Goal: Task Accomplishment & Management: Manage account settings

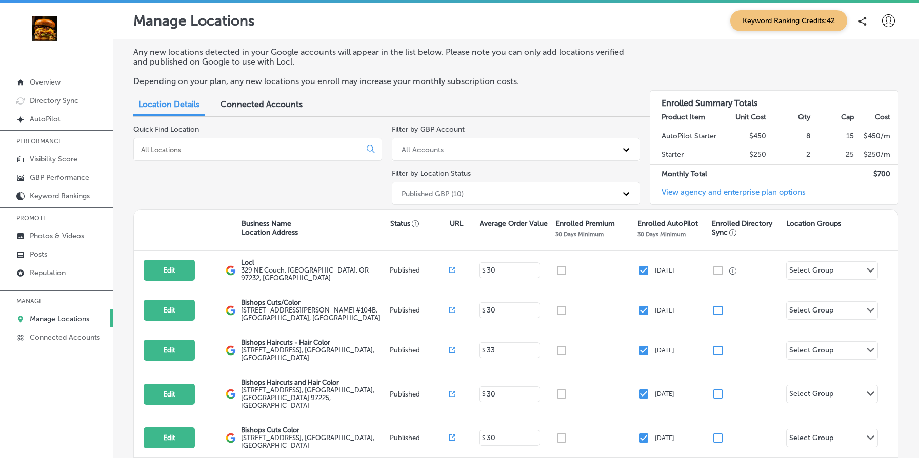
click at [430, 35] on div "Manage Locations Keyword Ranking Credits: 42" at bounding box center [516, 21] width 806 height 37
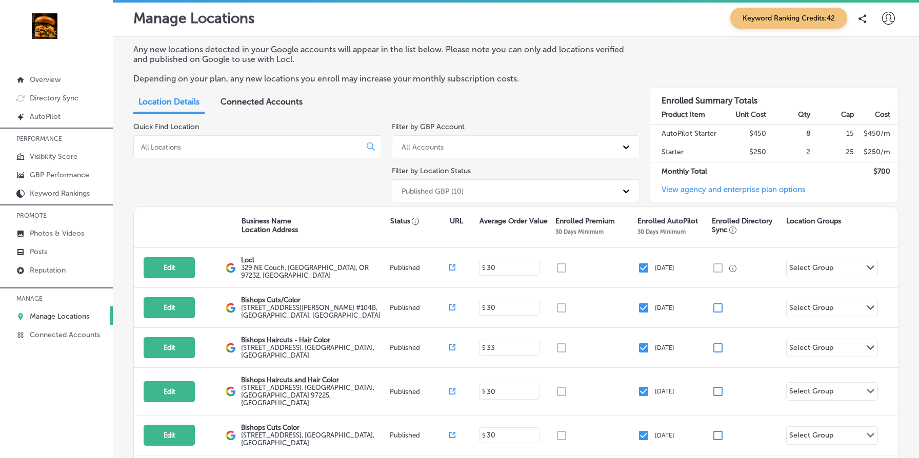
scroll to position [528, 0]
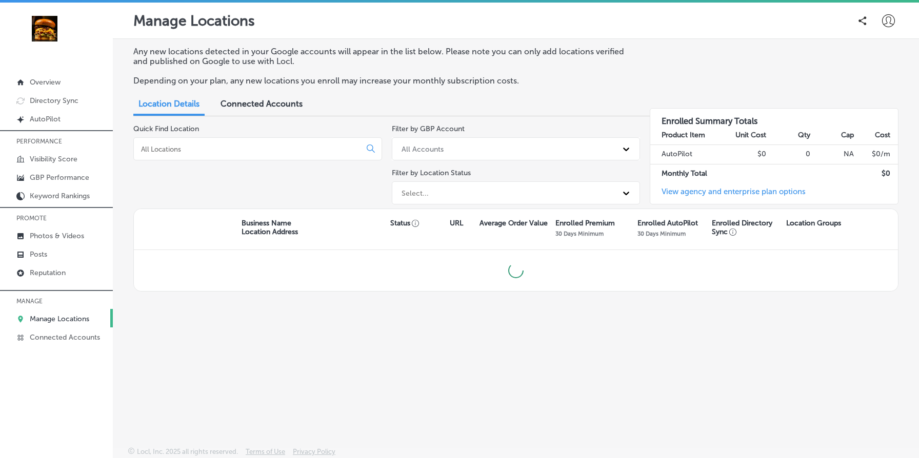
scroll to position [528, 0]
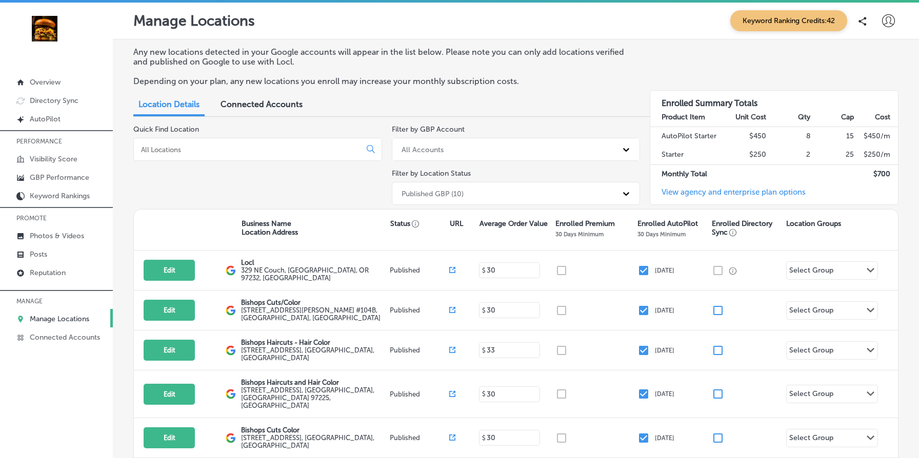
click at [890, 24] on icon at bounding box center [888, 20] width 13 height 13
click at [870, 61] on p "My Account" at bounding box center [874, 58] width 46 height 12
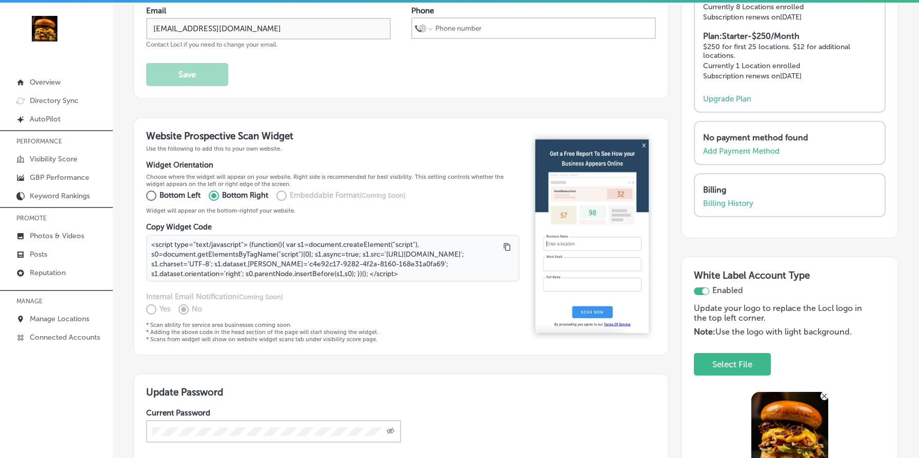
scroll to position [126, 0]
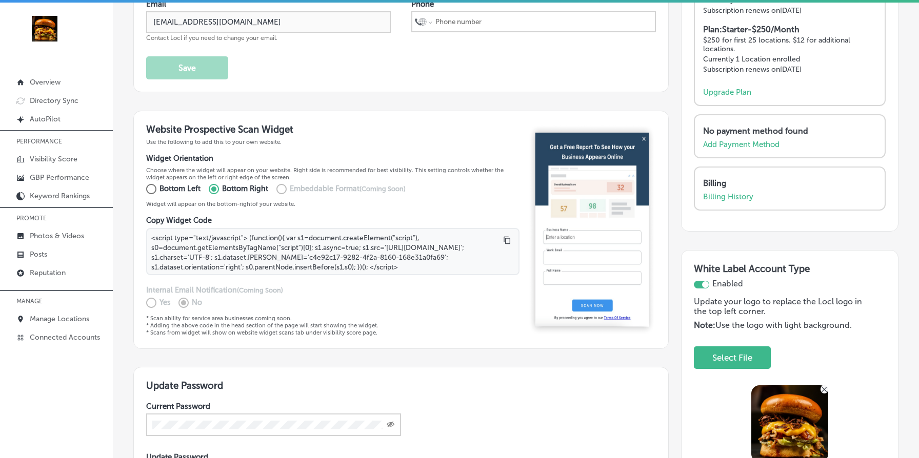
click at [643, 138] on img at bounding box center [592, 230] width 128 height 213
click at [649, 138] on img at bounding box center [592, 230] width 128 height 213
click at [644, 138] on img at bounding box center [592, 230] width 128 height 213
click at [534, 134] on img at bounding box center [592, 230] width 128 height 213
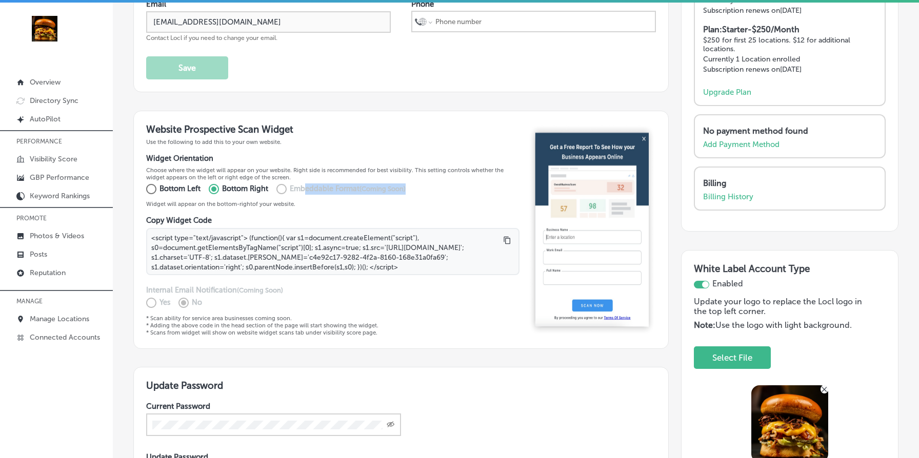
drag, startPoint x: 305, startPoint y: 186, endPoint x: 437, endPoint y: 187, distance: 132.3
click at [437, 187] on div "Bottom Left Bottom Right Embeddable Format (Coming Soon)" at bounding box center [332, 189] width 373 height 16
drag, startPoint x: 143, startPoint y: 288, endPoint x: 291, endPoint y: 288, distance: 148.7
click at [291, 288] on div "Website Prospective Scan Widget Use the following to add this to your own websi…" at bounding box center [400, 230] width 535 height 238
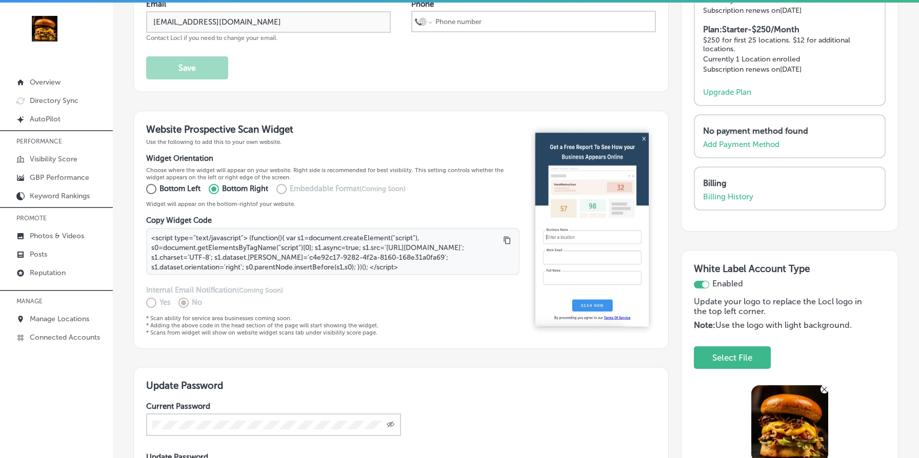
click at [335, 295] on div "Yes No" at bounding box center [332, 303] width 373 height 16
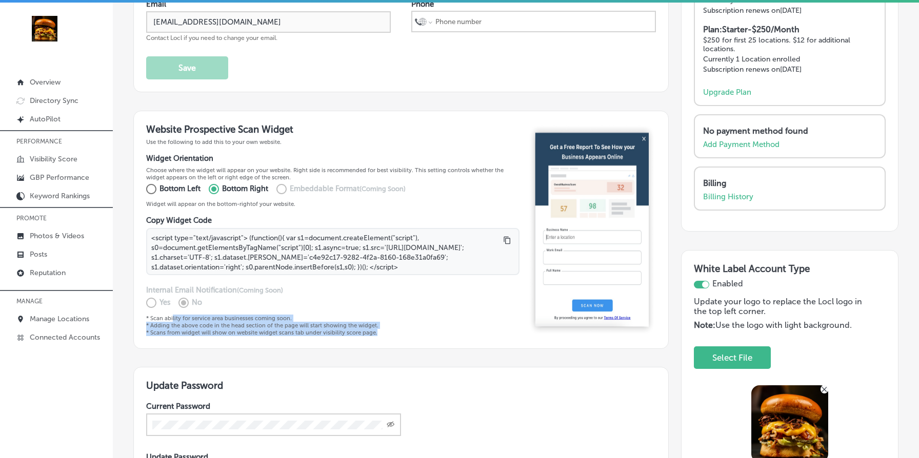
drag, startPoint x: 172, startPoint y: 318, endPoint x: 392, endPoint y: 330, distance: 220.3
click at [392, 330] on p "* Scan ability for service area businesses coming soon. * Adding the above code…" at bounding box center [332, 326] width 373 height 22
click at [446, 338] on div "Website Prospective Scan Widget Use the following to add this to your own websi…" at bounding box center [400, 230] width 535 height 238
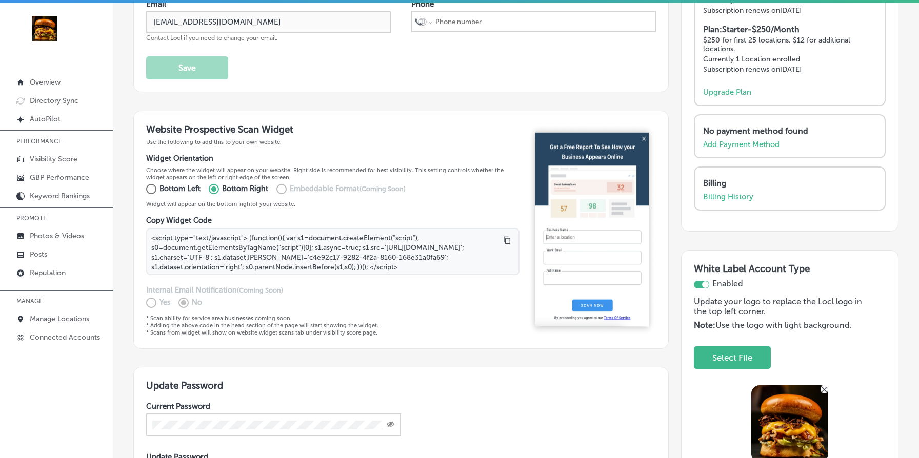
click at [151, 186] on input "Bottom Left" at bounding box center [149, 189] width 21 height 16
radio input "true"
type textarea "<script type="text/javascript"> (function(){ var s1=document.createElement("scr…"
click at [214, 185] on input "Bottom Right" at bounding box center [211, 189] width 21 height 16
radio input "true"
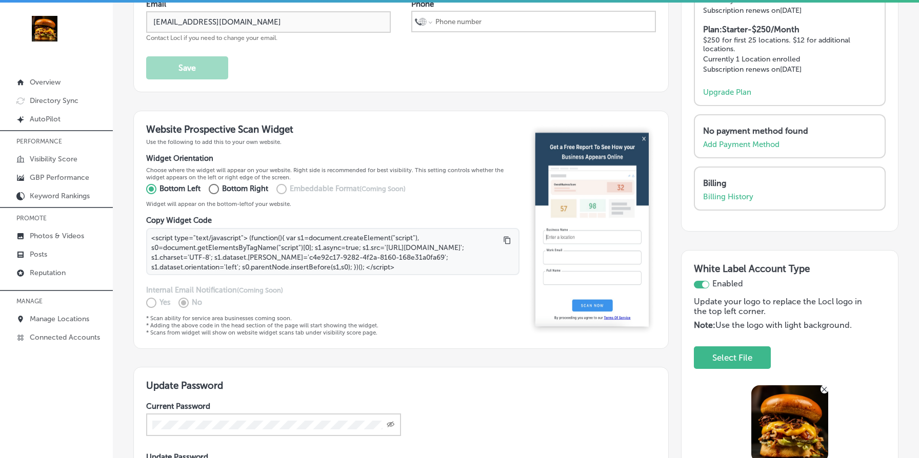
type textarea "<script type="text/javascript"> (function(){ var s1=document.createElement("scr…"
click at [452, 307] on div "Yes No" at bounding box center [332, 303] width 373 height 16
click at [71, 105] on link "Directory Sync" at bounding box center [56, 100] width 113 height 18
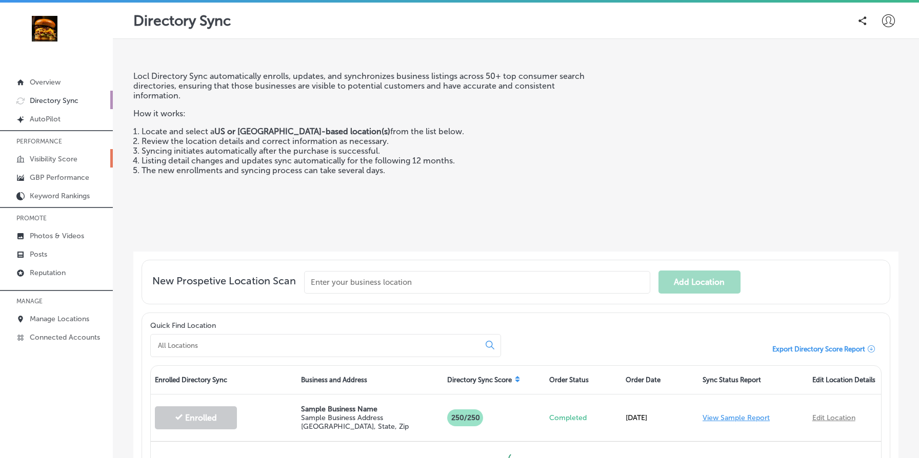
click at [71, 155] on p "Visibility Score" at bounding box center [54, 159] width 48 height 9
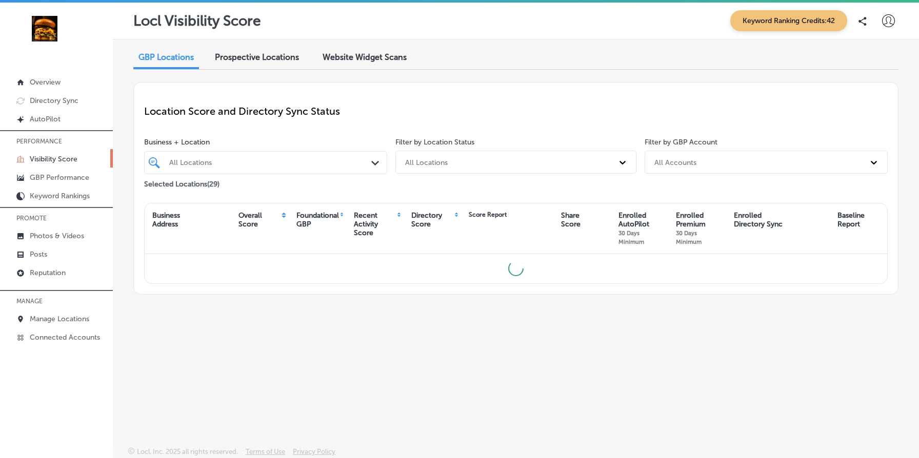
click at [380, 63] on div "Website Widget Scans" at bounding box center [364, 58] width 99 height 22
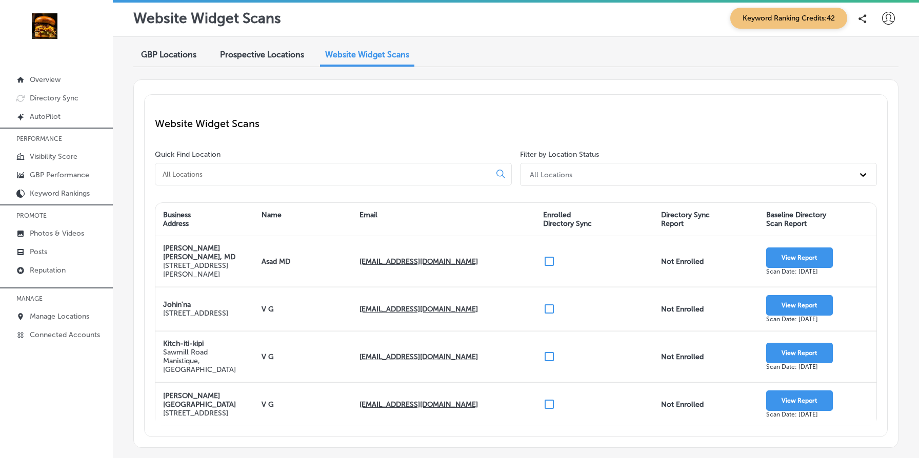
click at [282, 65] on div "Prospective Locations" at bounding box center [261, 56] width 99 height 22
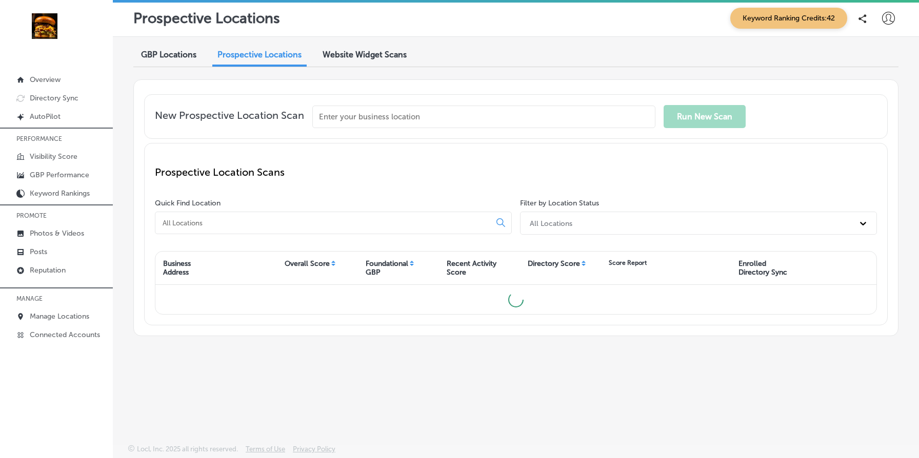
click at [369, 56] on span "Website Widget Scans" at bounding box center [364, 55] width 84 height 10
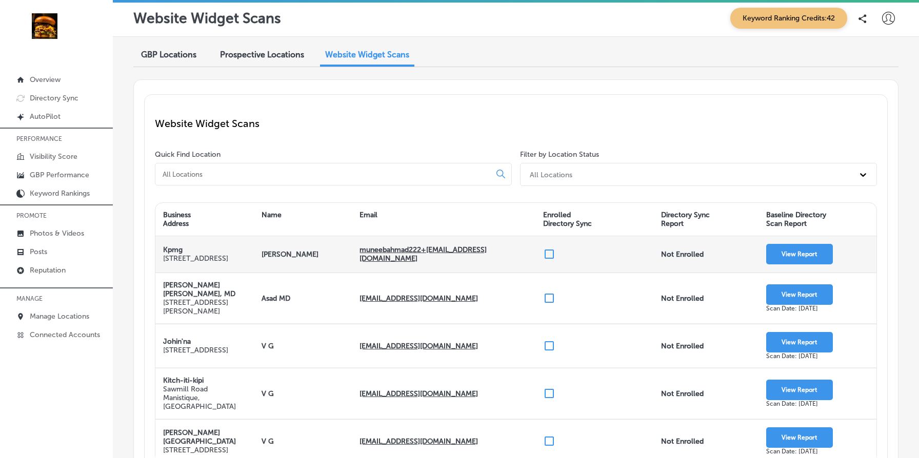
click at [510, 241] on div "muneebahmad222+ww1@hotmail.com" at bounding box center [444, 254] width 184 height 36
click at [548, 255] on input "checkbox" at bounding box center [549, 254] width 12 height 12
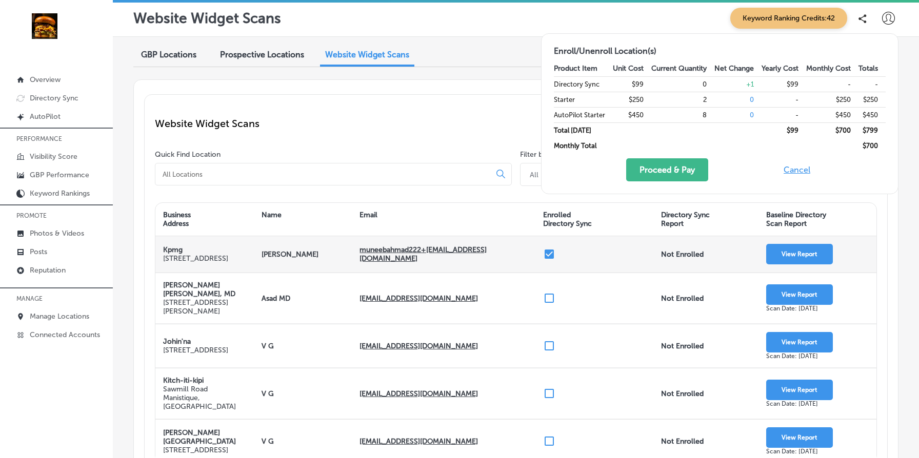
click at [798, 173] on button "Cancel" at bounding box center [796, 169] width 33 height 23
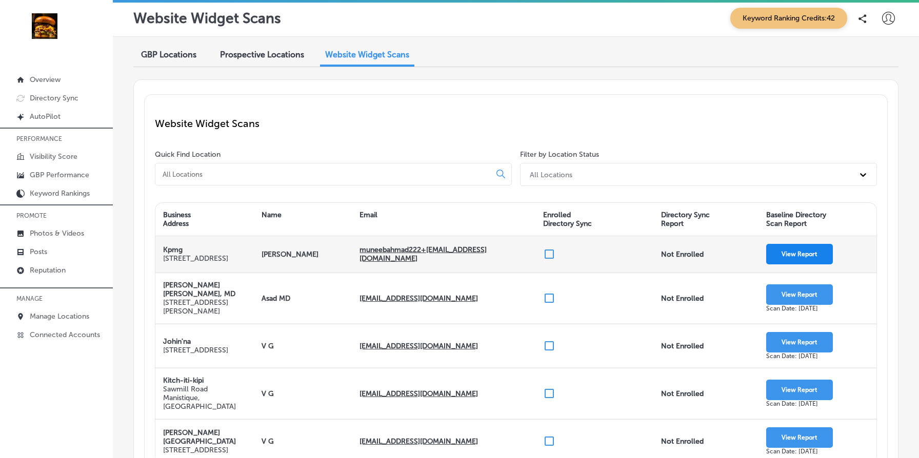
click at [810, 258] on button "View Report" at bounding box center [799, 254] width 67 height 21
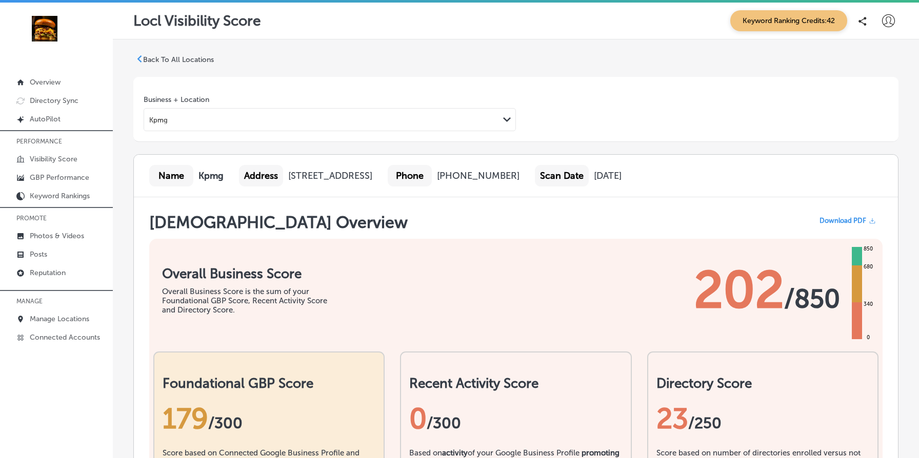
click at [191, 61] on p "Back To All Locations" at bounding box center [178, 59] width 71 height 9
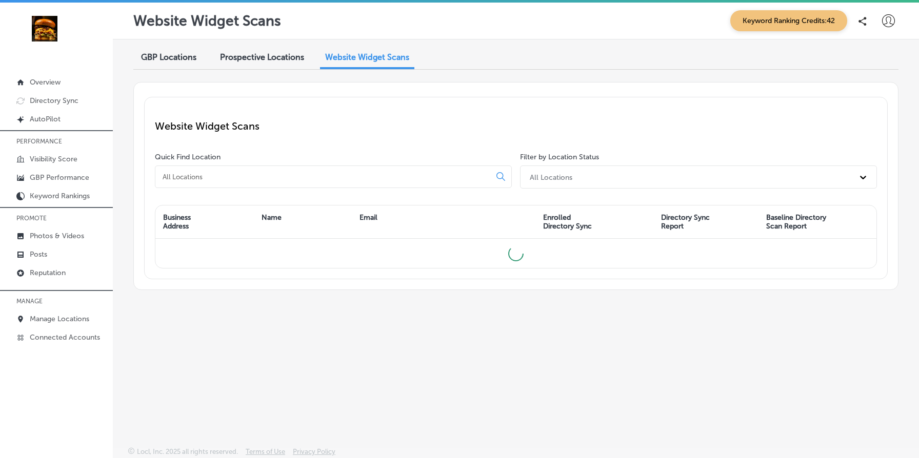
scroll to position [3, 0]
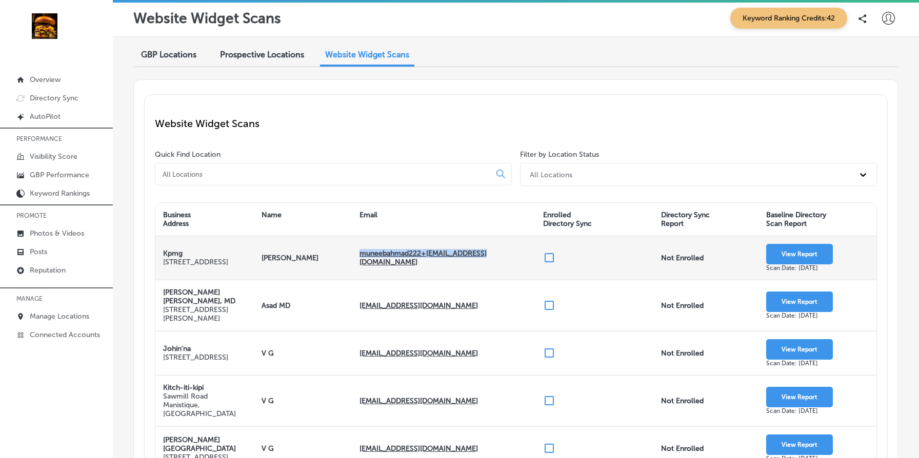
drag, startPoint x: 498, startPoint y: 258, endPoint x: 356, endPoint y: 259, distance: 142.0
click at [356, 259] on div "muneebahmad222+ww1@hotmail.com" at bounding box center [444, 257] width 184 height 43
copy strong "muneebahmad222+ww1@hotmail.com"
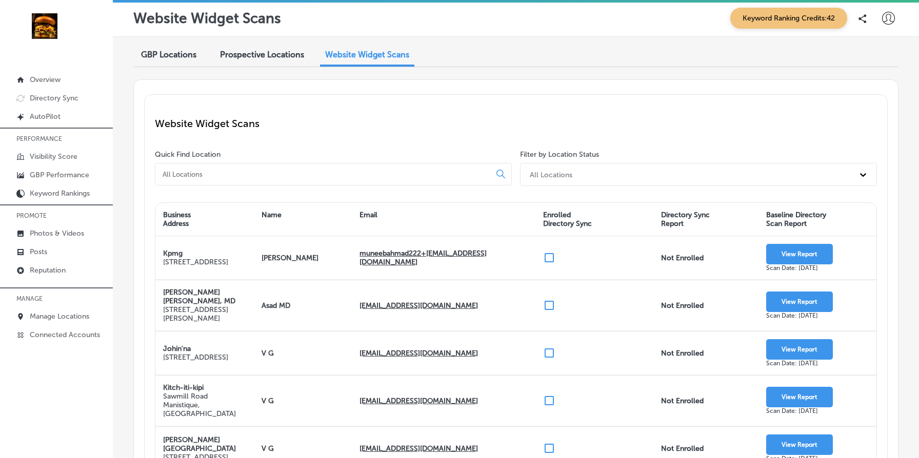
click at [778, 166] on div "All Locations" at bounding box center [688, 174] width 329 height 17
click at [798, 111] on div "Website Widget Scans" at bounding box center [516, 123] width 722 height 37
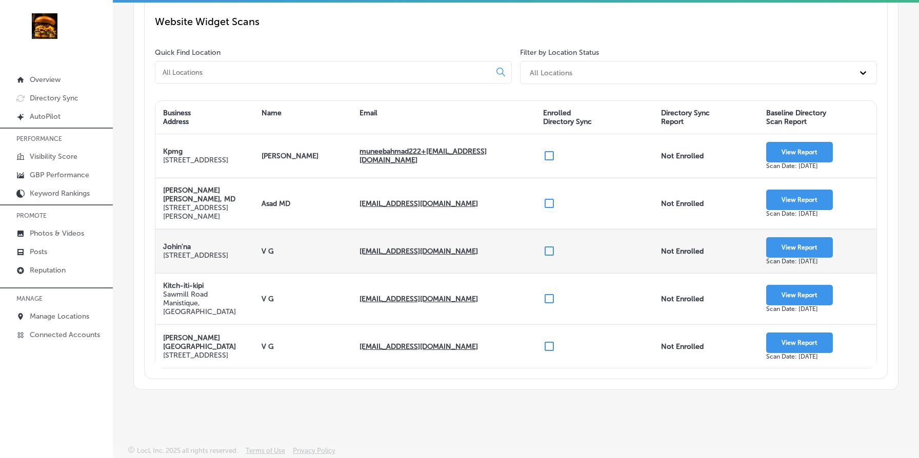
scroll to position [0, 0]
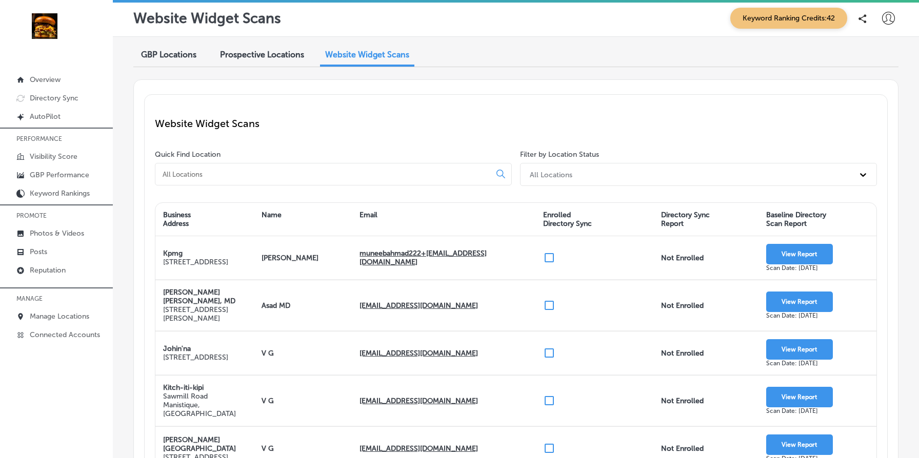
click at [388, 59] on div "Website Widget Scans" at bounding box center [367, 56] width 94 height 22
click at [508, 63] on div "GBP Locations Prospective Locations Website Widget Scans" at bounding box center [515, 56] width 765 height 22
click at [886, 19] on icon at bounding box center [888, 18] width 13 height 13
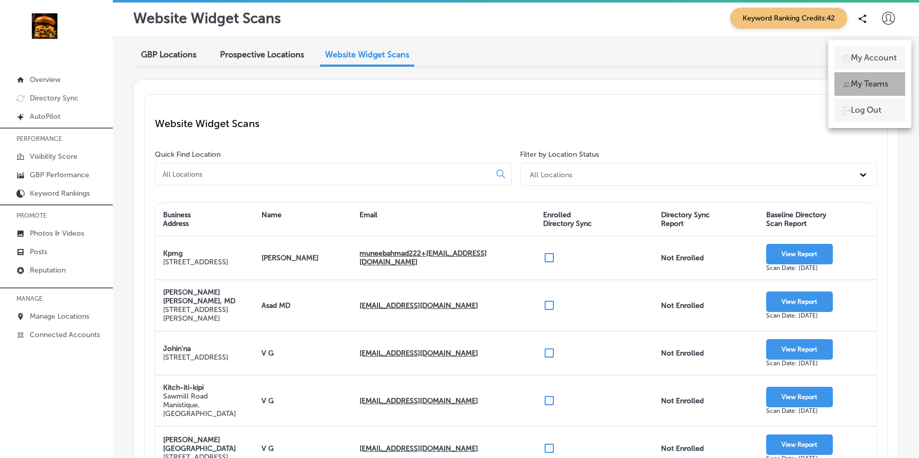
click at [869, 91] on li "My Teams" at bounding box center [869, 84] width 71 height 24
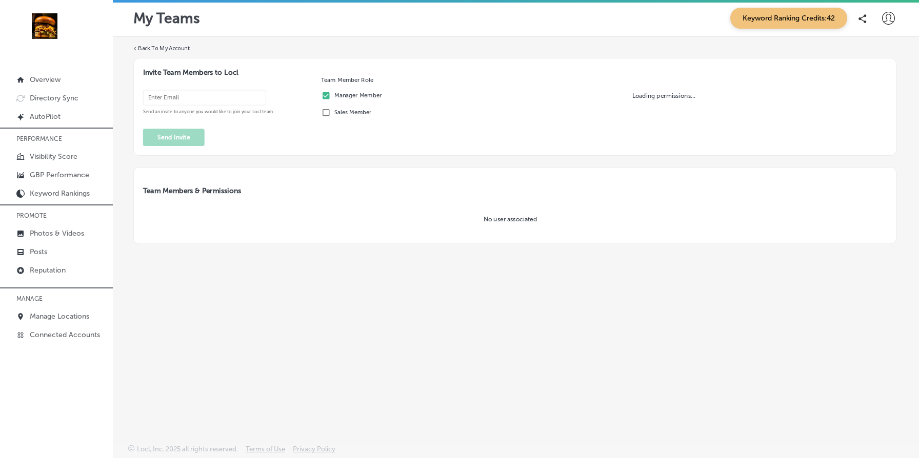
type input "muneebahmad222@hotmail.com"
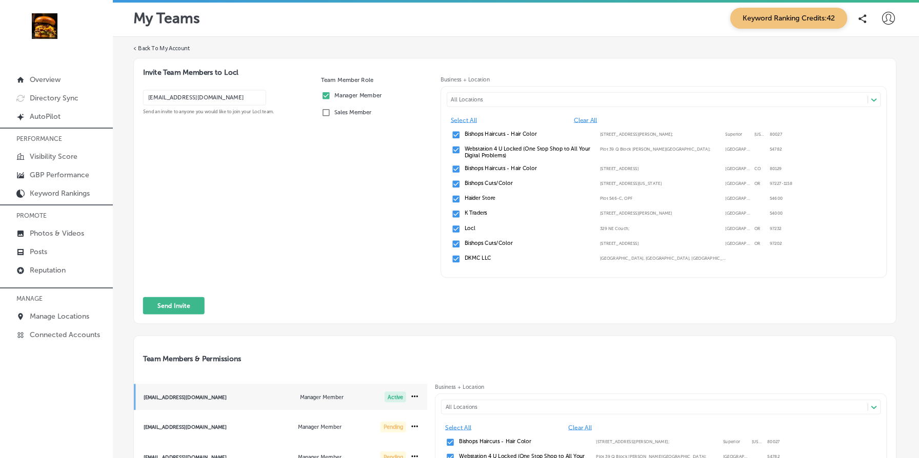
click at [537, 307] on form "Invite Team Members to Locl muneebahmad222@hotmail.com Send an invite to anyone…" at bounding box center [514, 191] width 763 height 266
click at [366, 291] on form "Invite Team Members to Locl muneebahmad222@hotmail.com Send an invite to anyone…" at bounding box center [514, 191] width 763 height 266
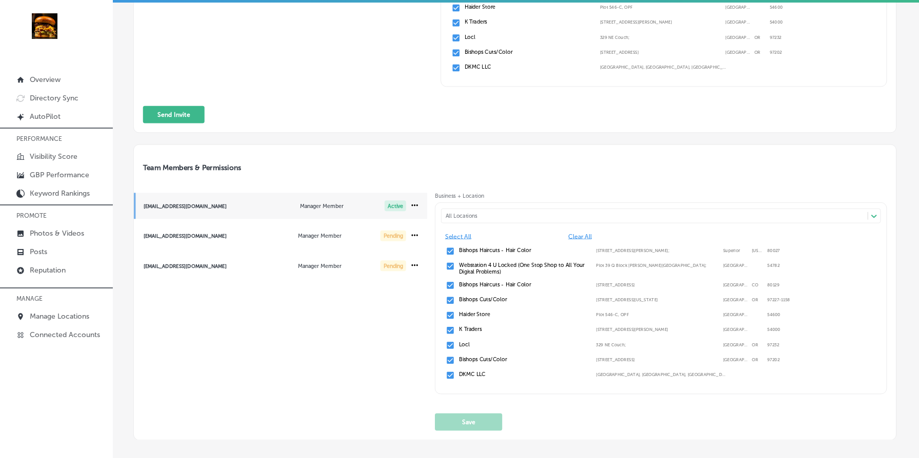
scroll to position [185, 0]
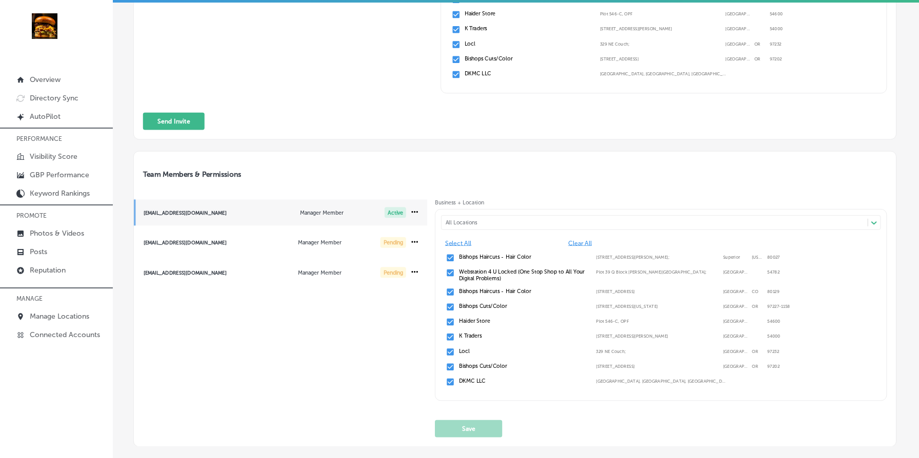
click at [581, 175] on h3 "Team Members & Permissions" at bounding box center [510, 174] width 753 height 27
drag, startPoint x: 581, startPoint y: 175, endPoint x: 630, endPoint y: 182, distance: 49.2
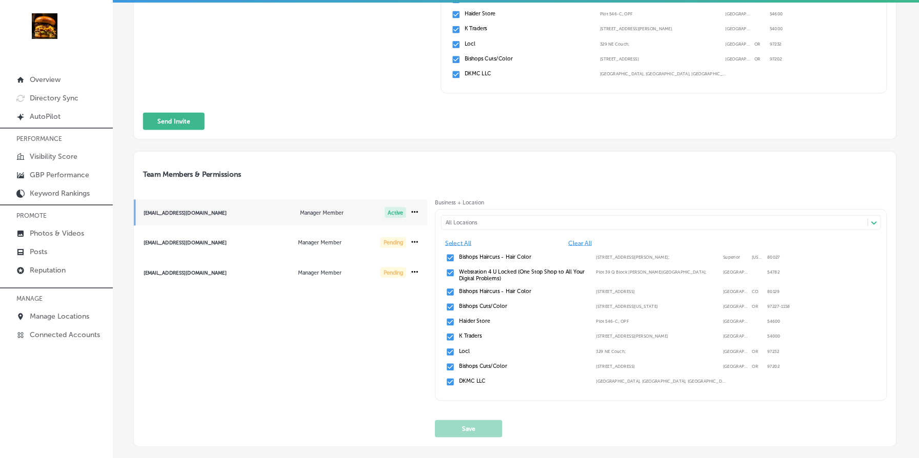
click at [630, 182] on h3 "Team Members & Permissions" at bounding box center [510, 174] width 753 height 27
click at [72, 310] on link "Manage Locations" at bounding box center [56, 316] width 113 height 18
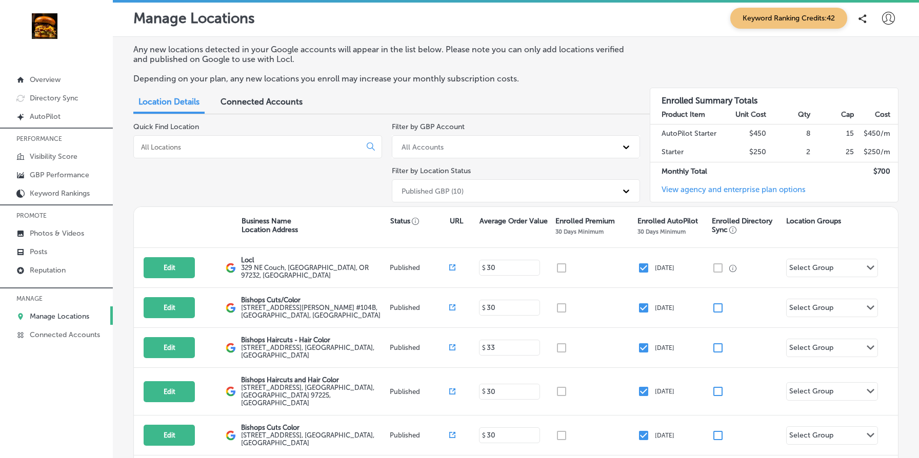
click at [468, 184] on div "Published GBP (10)" at bounding box center [506, 191] width 221 height 17
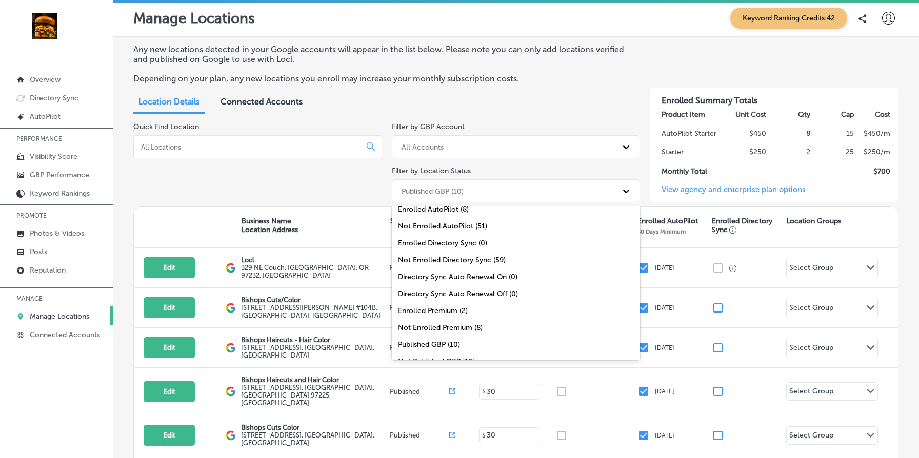
scroll to position [33, 0]
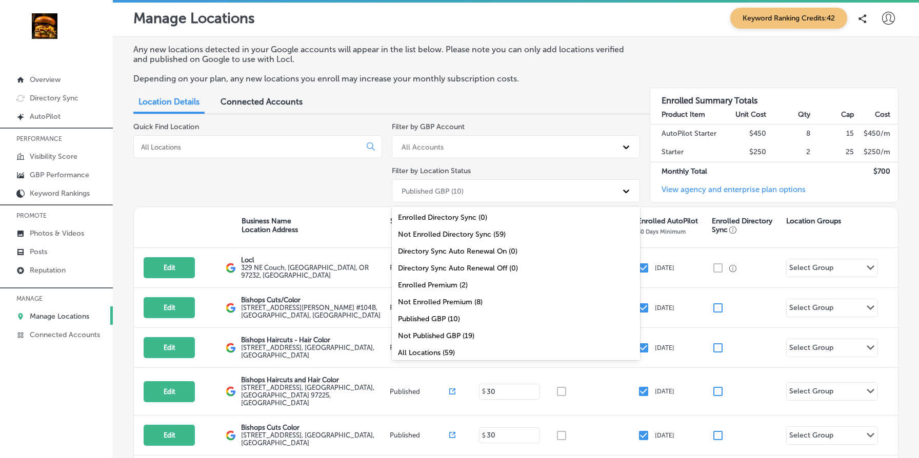
click at [476, 332] on div "Not Published GBP (19)" at bounding box center [516, 336] width 249 height 17
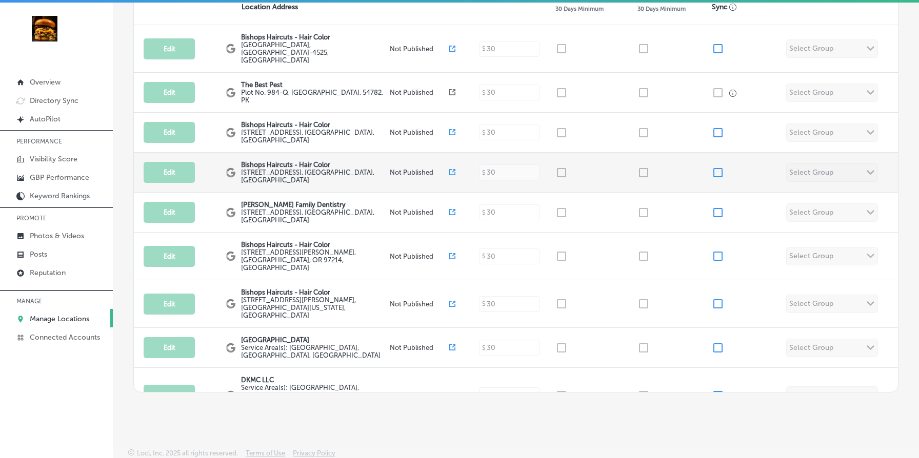
scroll to position [0, 0]
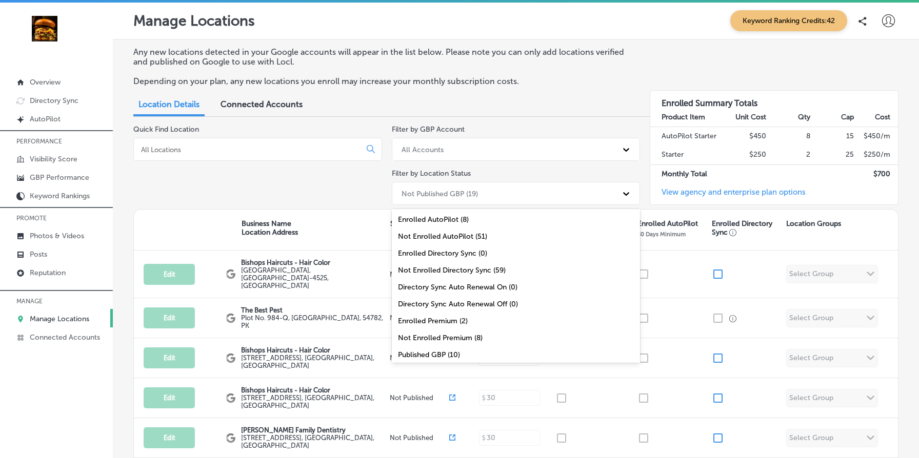
click at [440, 185] on div "Not Published GBP (19)" at bounding box center [506, 193] width 221 height 17
click at [451, 219] on div "Enrolled AutoPilot (8)" at bounding box center [516, 219] width 249 height 17
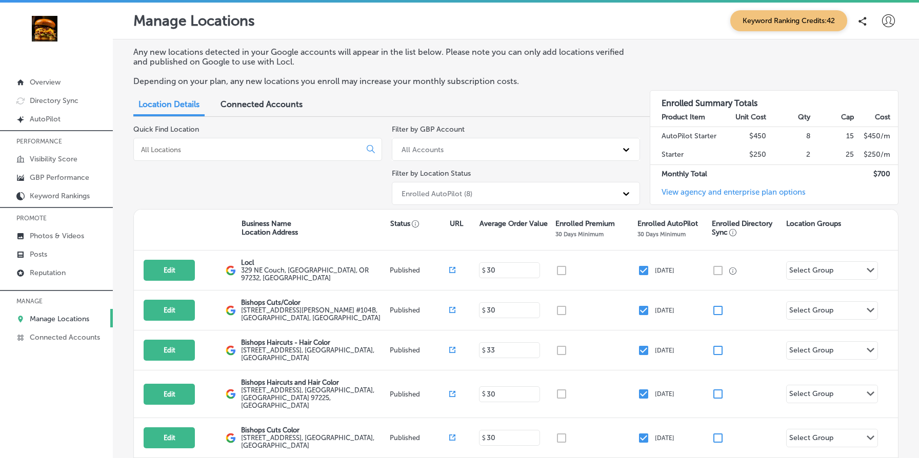
scroll to position [3, 0]
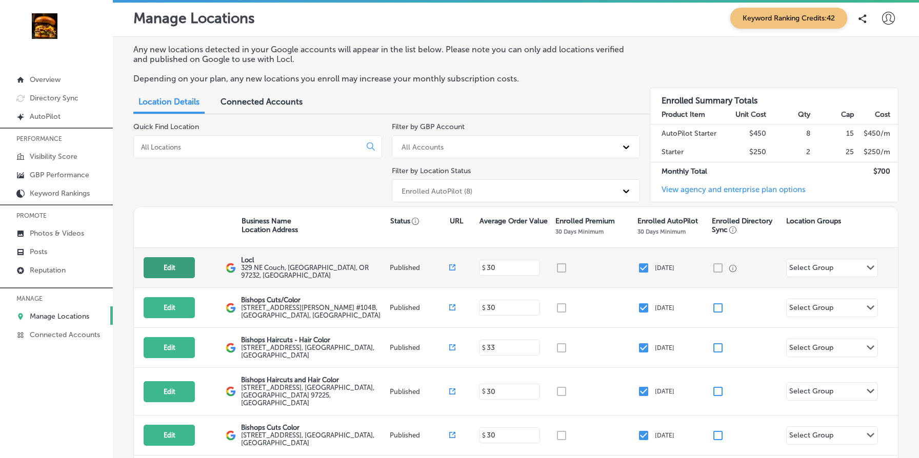
click at [176, 269] on button "Edit" at bounding box center [169, 267] width 51 height 21
select select "US"
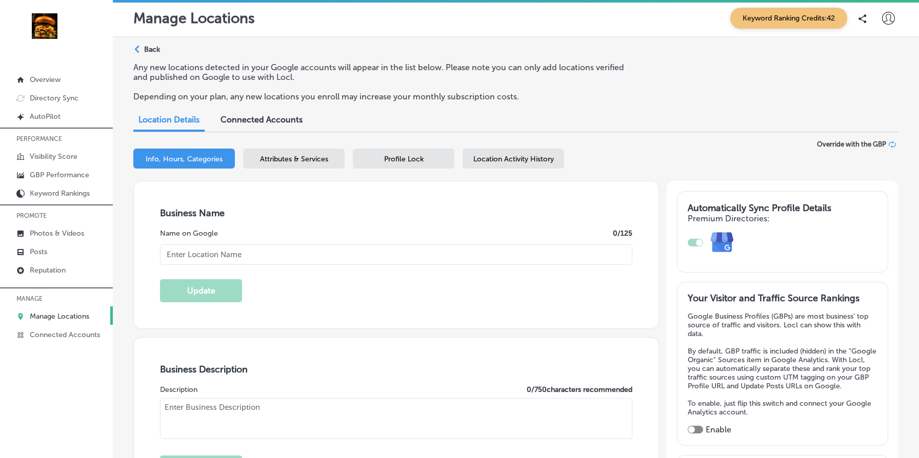
type input "Locl"
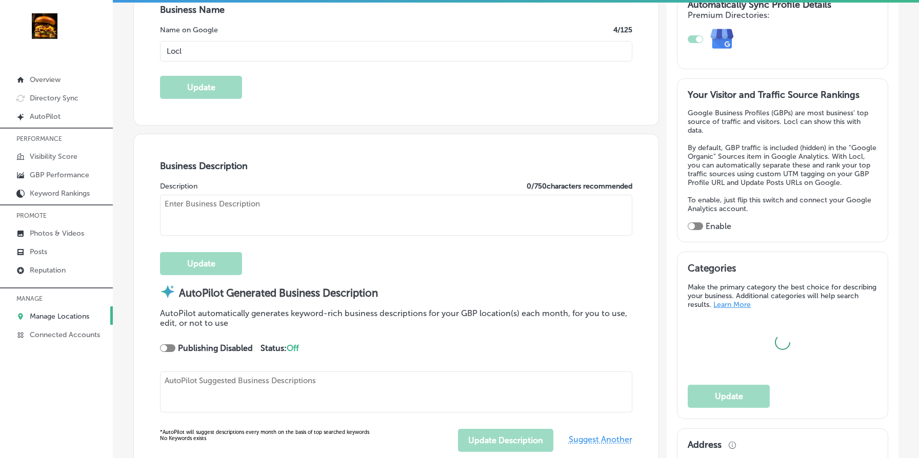
type textarea "Locl empowers brick-and-mortar businesses to thrive in today’s digital landscap…"
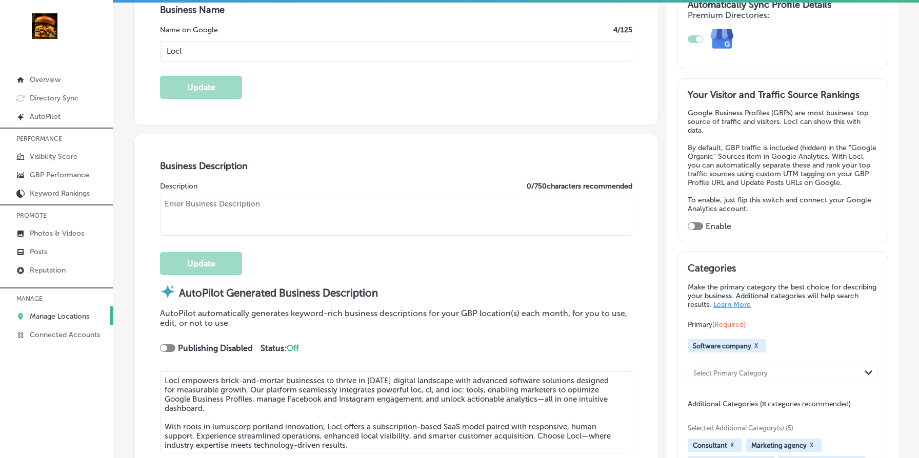
type input "329 NE Couch"
type input "Portland"
type input "97232"
type input "US"
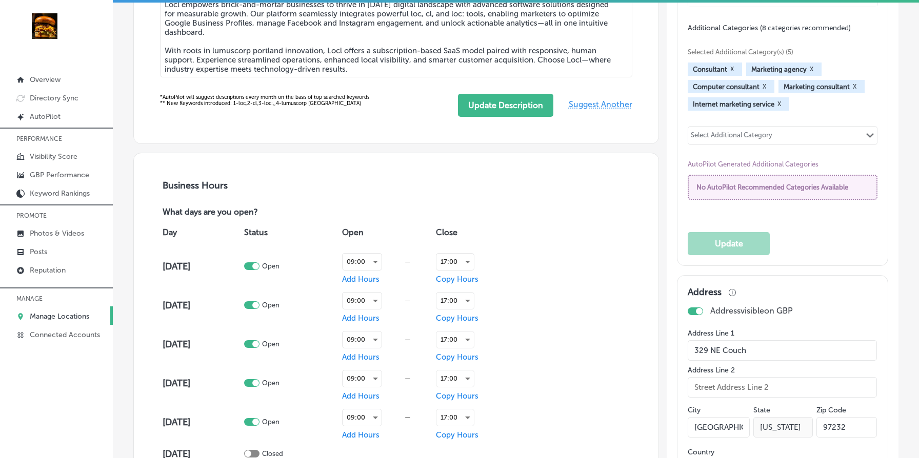
checkbox input "true"
type input "https://www.locl.ai/"
type textarea "Locl empowers brick-and-mortar businesses to thrive in today’s digital landscap…"
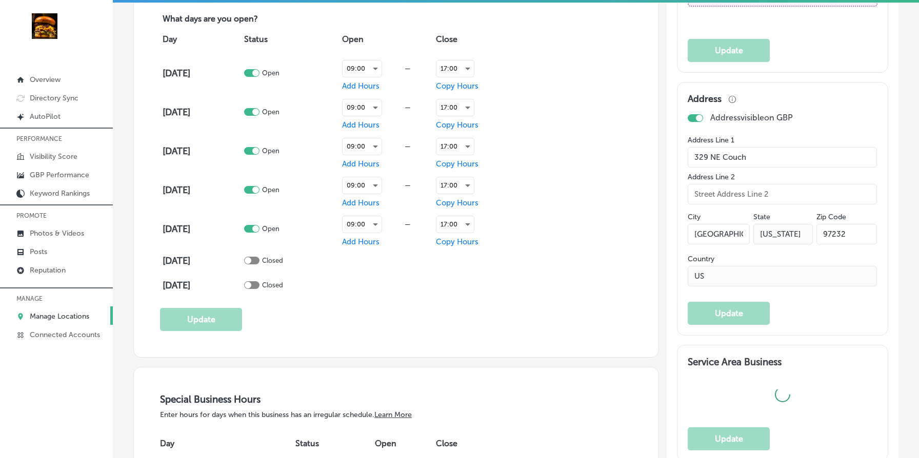
type input "+1 503 956 6101"
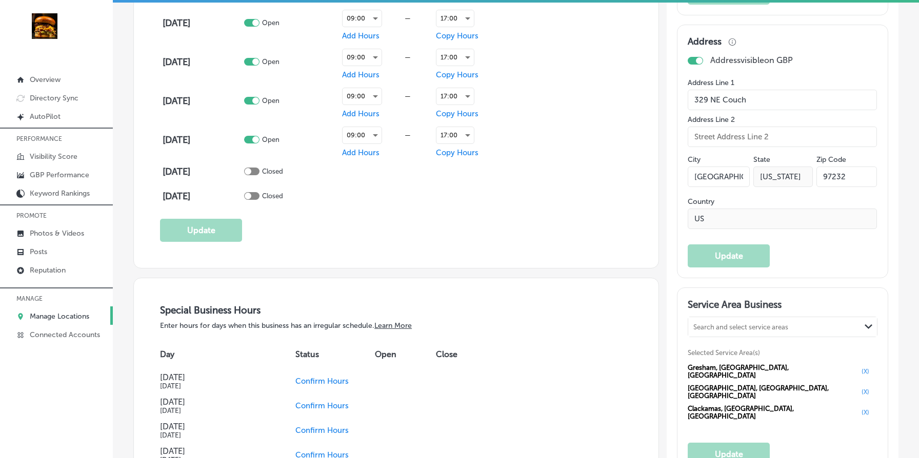
scroll to position [873, 0]
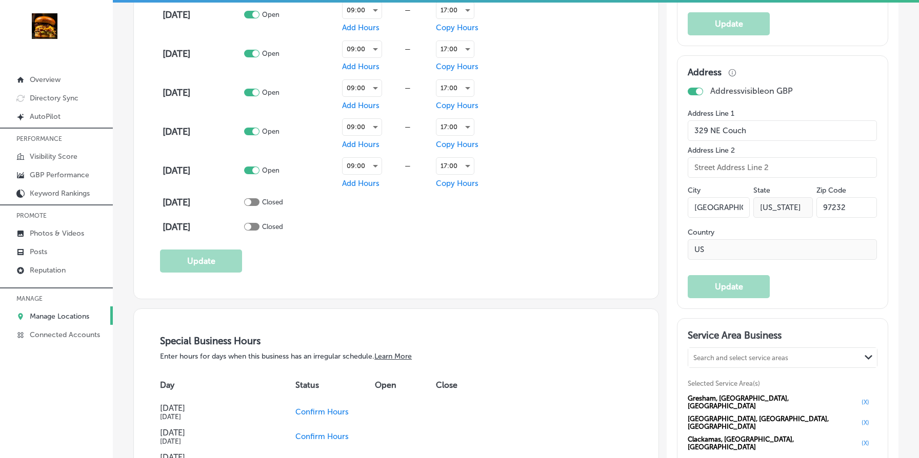
click at [694, 88] on div at bounding box center [695, 92] width 15 height 8
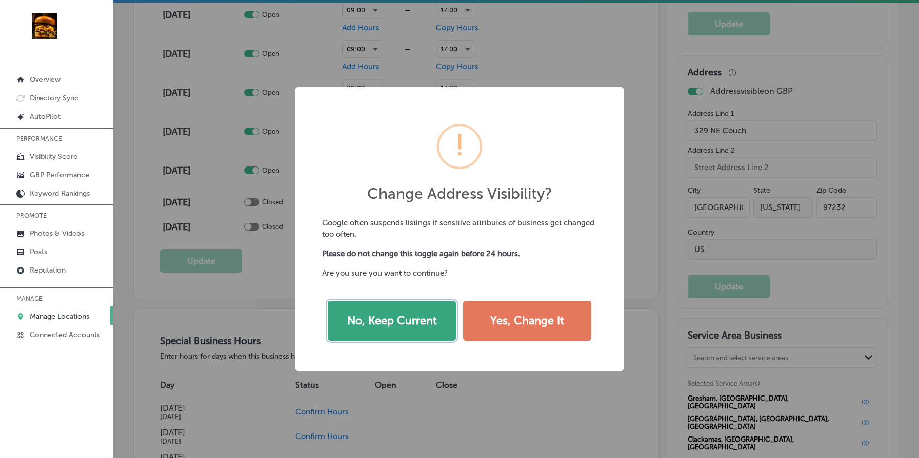
click at [387, 318] on button "No, Keep Current" at bounding box center [392, 321] width 128 height 40
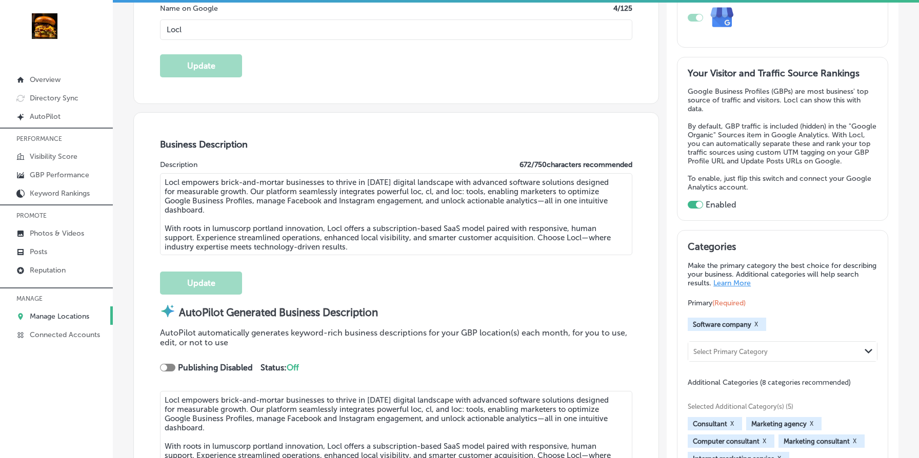
scroll to position [0, 0]
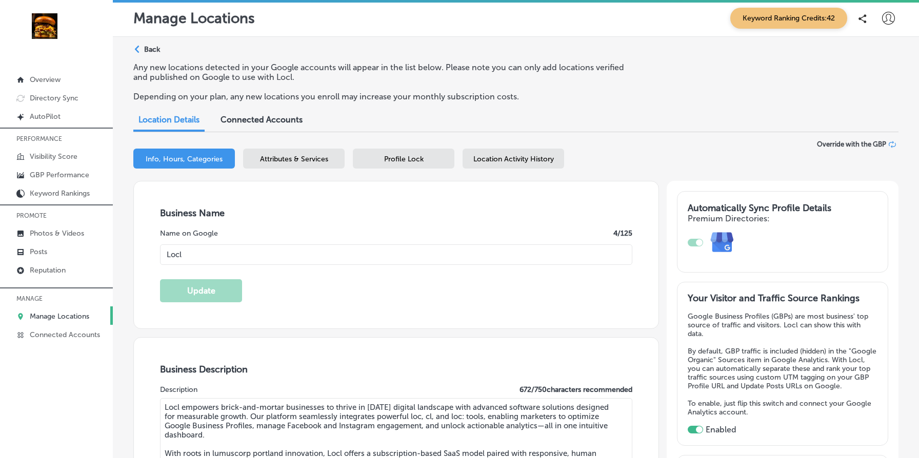
click at [152, 50] on p "Back" at bounding box center [152, 49] width 16 height 9
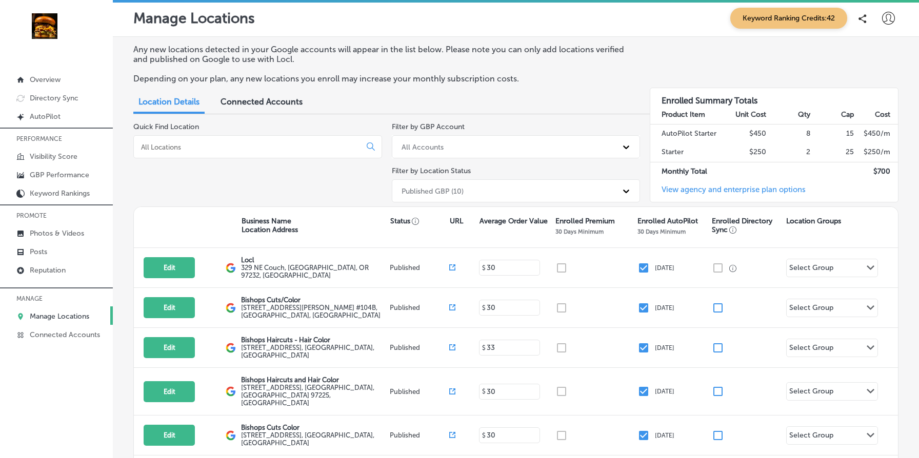
click at [292, 104] on span "Connected Accounts" at bounding box center [261, 102] width 82 height 10
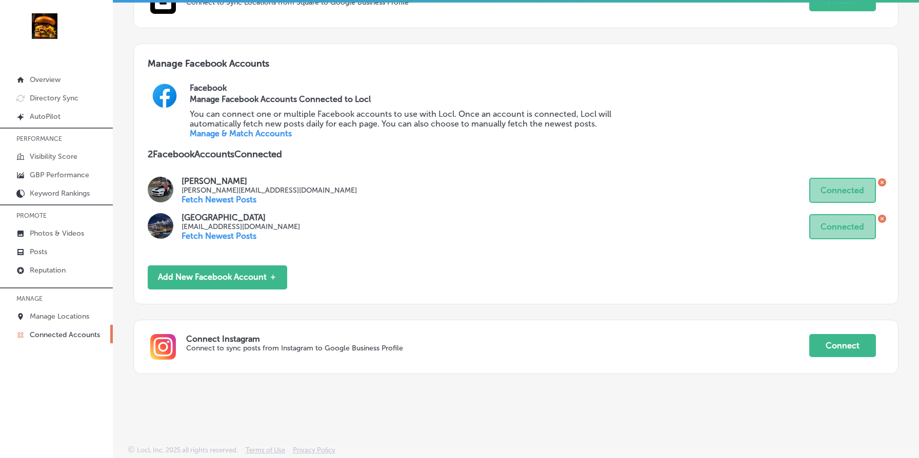
scroll to position [442, 0]
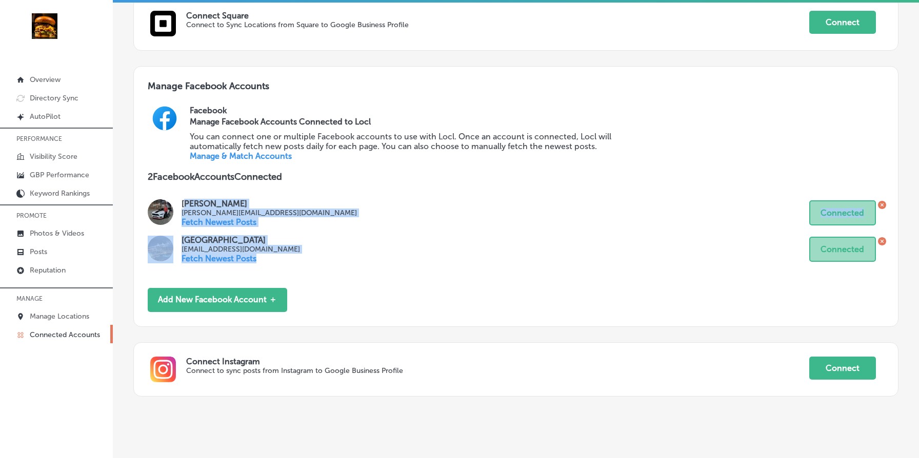
drag, startPoint x: 190, startPoint y: 203, endPoint x: 352, endPoint y: 259, distance: 171.1
click at [352, 259] on div "Mohsin Mirxa mohsin.mirxa@gmail.com Fetch Newest Posts Connected South Asia ill…" at bounding box center [516, 235] width 736 height 73
click at [423, 261] on div "South Asia illyas.esketchers@gmail.com Fetch Newest Posts Connected" at bounding box center [516, 249] width 736 height 28
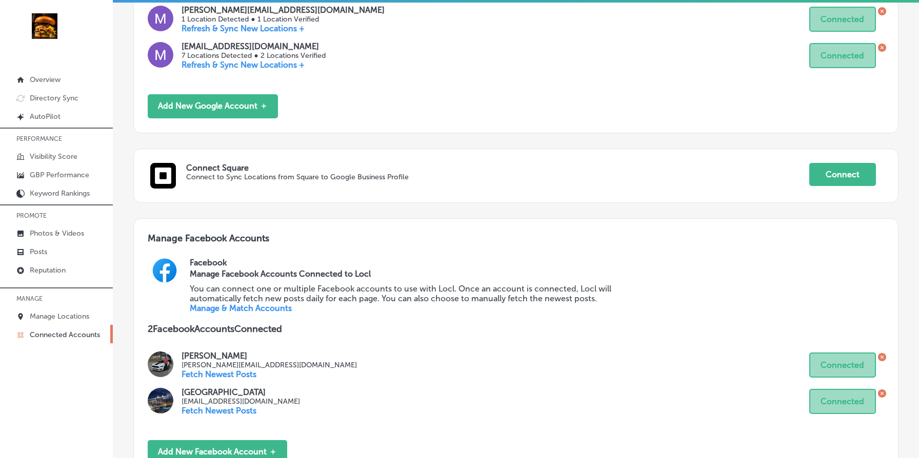
scroll to position [0, 0]
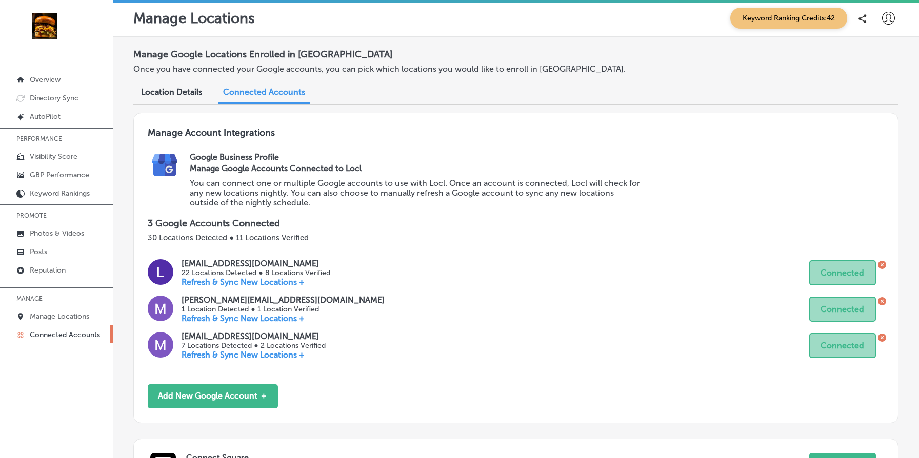
click at [191, 83] on div "Location Details" at bounding box center [171, 93] width 76 height 22
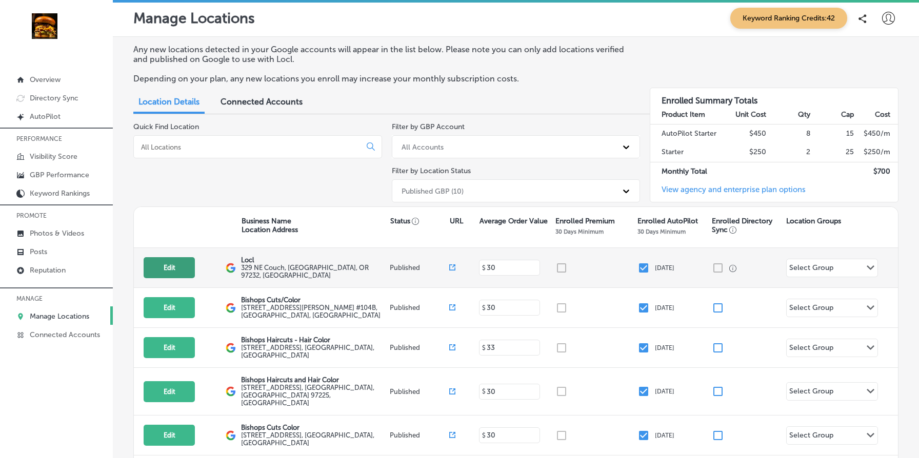
click at [168, 266] on button "Edit" at bounding box center [169, 267] width 51 height 21
select select "US"
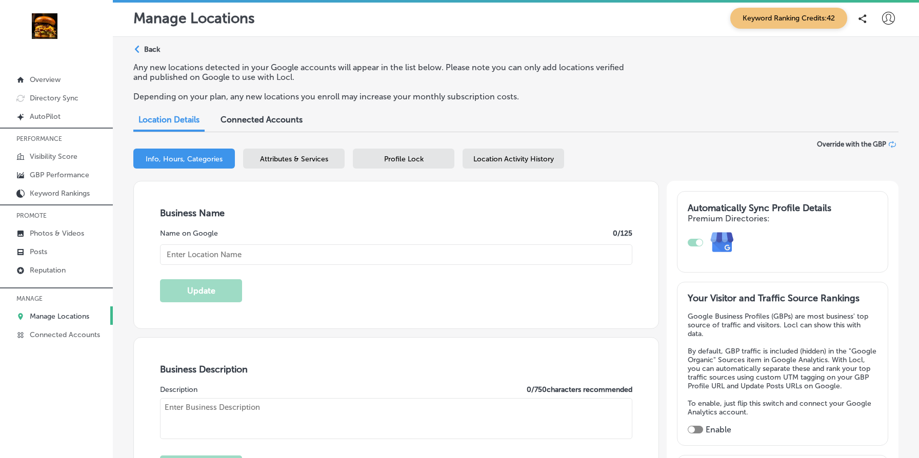
type input "Locl"
type textarea "Locl empowers brick-and-mortar businesses to thrive in today’s digital landscap…"
type input "329 NE Couch"
type input "Portland"
type input "97232"
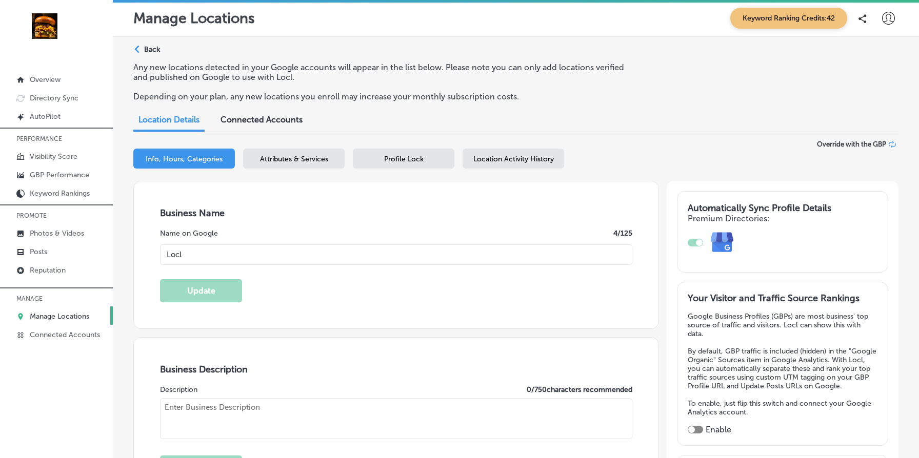
type input "US"
type input "https://www.locl.ai/"
click at [538, 156] on span "Location Activity History" at bounding box center [513, 159] width 80 height 9
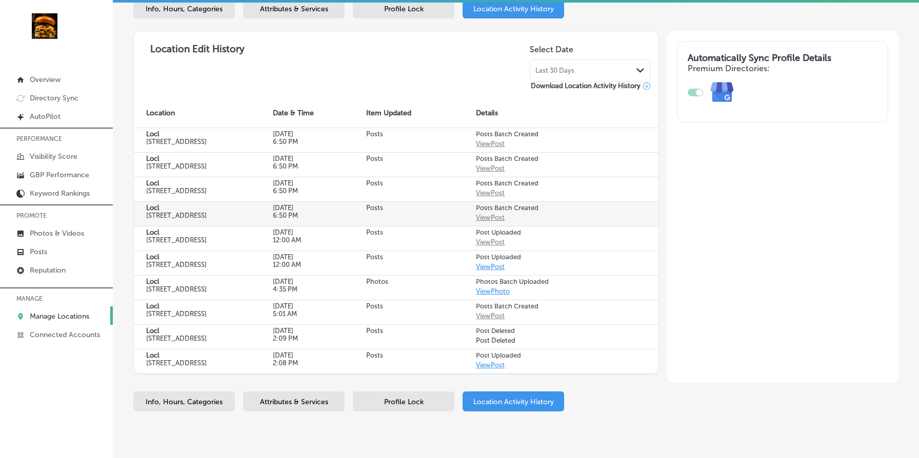
scroll to position [140, 0]
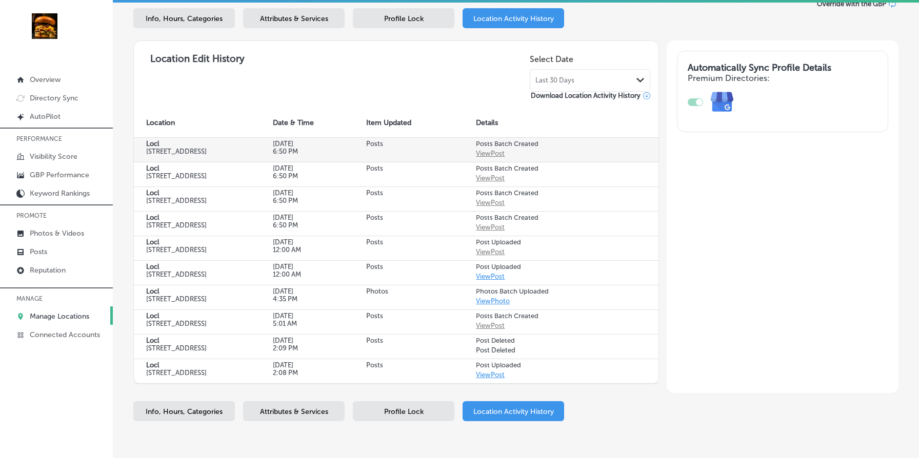
click at [498, 152] on div "View Post" at bounding box center [490, 154] width 29 height 8
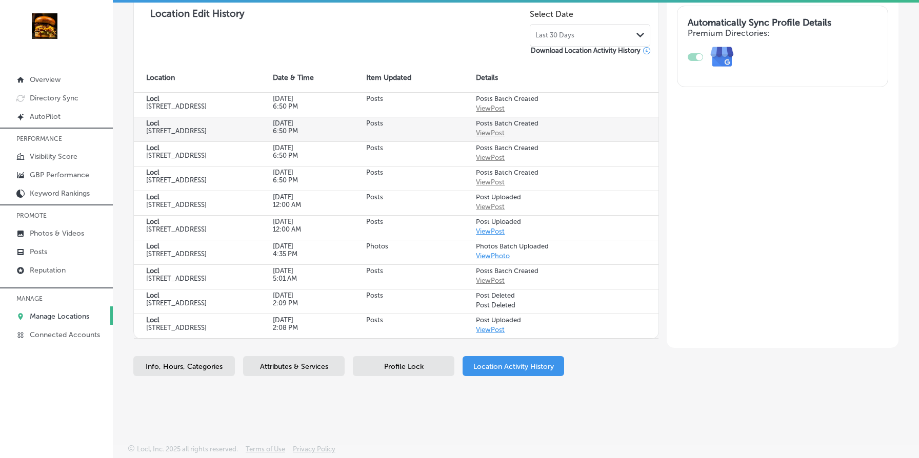
scroll to position [199, 0]
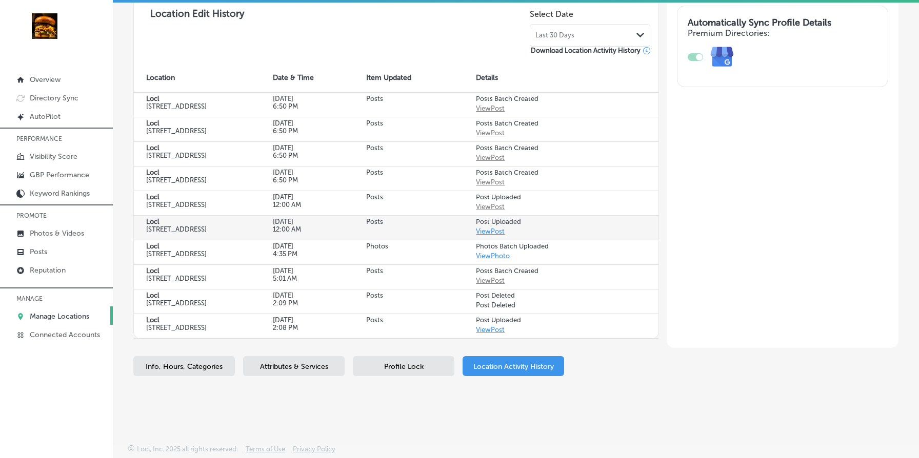
click at [495, 235] on link "View Post" at bounding box center [490, 232] width 29 height 8
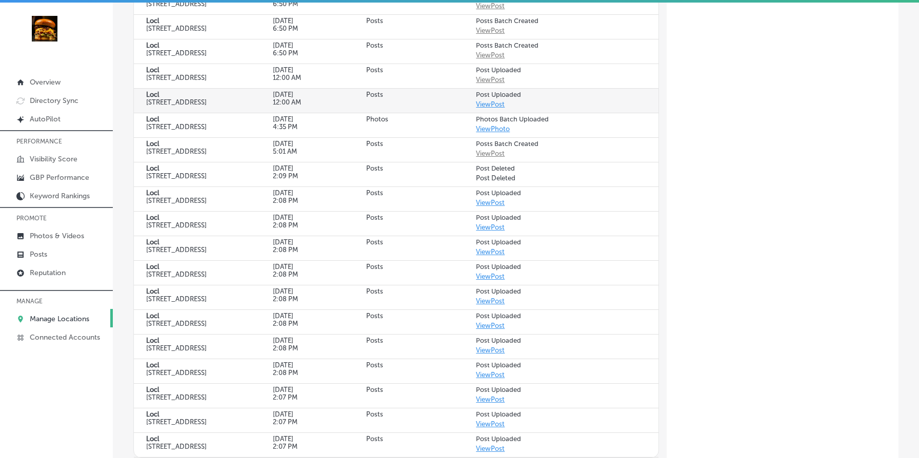
scroll to position [0, 0]
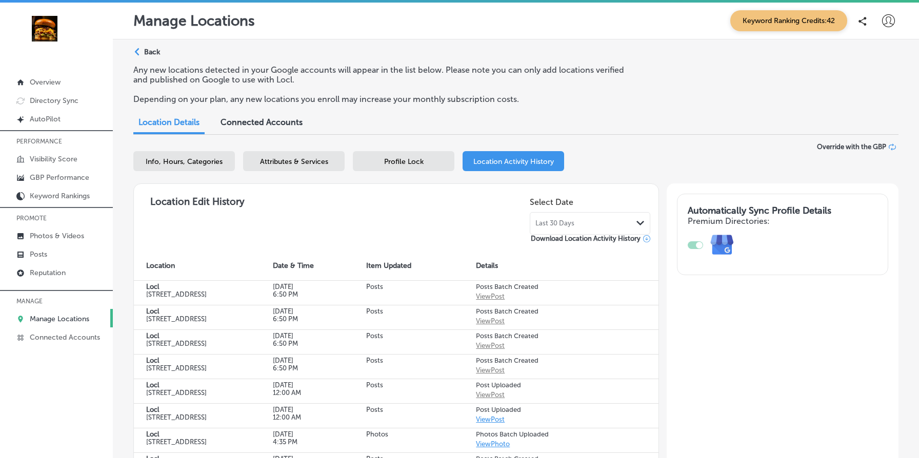
click at [579, 224] on div "Last 30 Days Path Created with Sketch." at bounding box center [589, 223] width 109 height 8
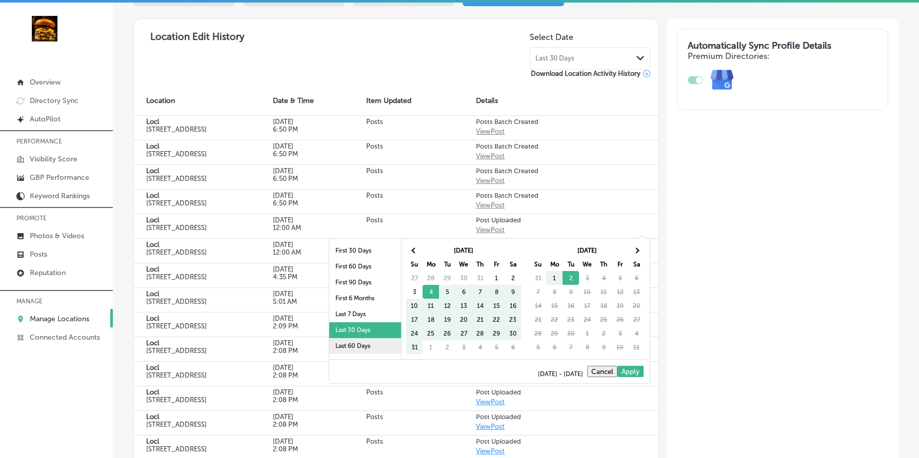
scroll to position [166, 0]
click at [367, 346] on li "Last 60 Days" at bounding box center [365, 346] width 72 height 16
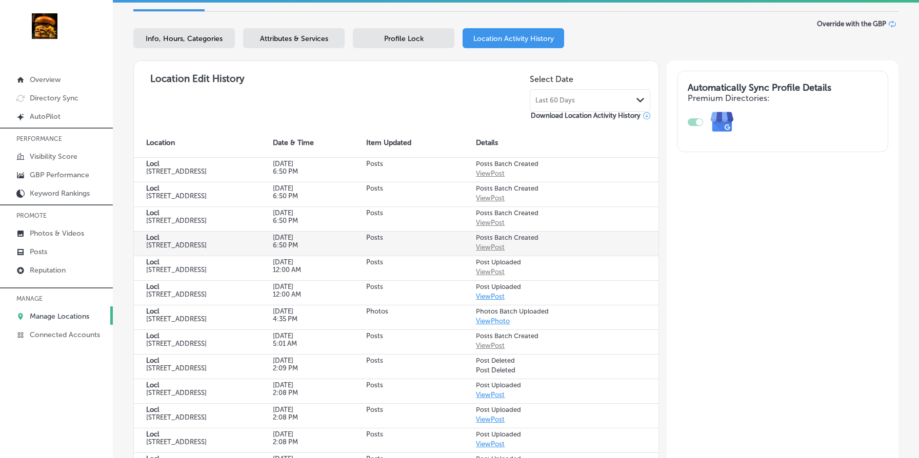
scroll to position [0, 0]
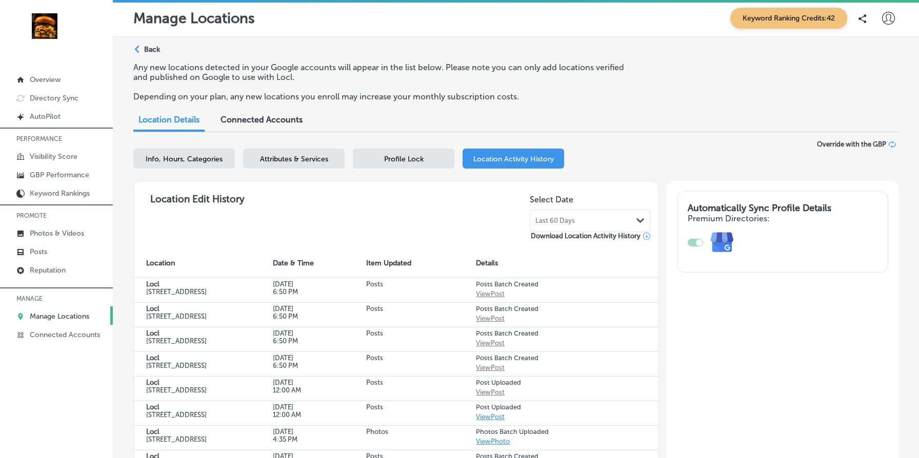
click at [562, 223] on span "Last 60 Days" at bounding box center [554, 221] width 39 height 8
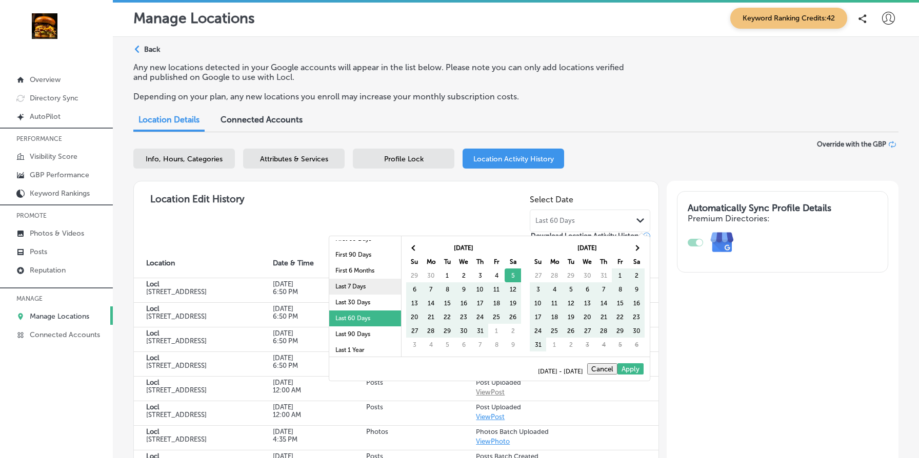
scroll to position [59, 0]
click at [361, 331] on li "Last 2 Years" at bounding box center [365, 332] width 72 height 16
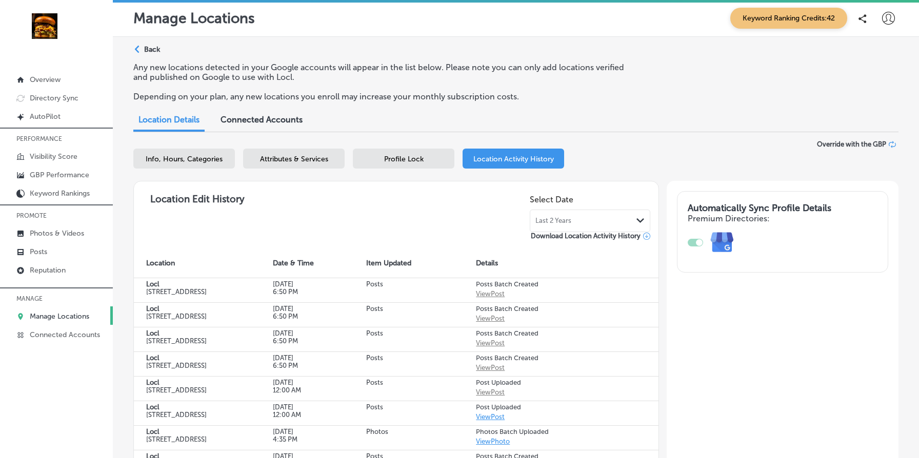
scroll to position [0, 0]
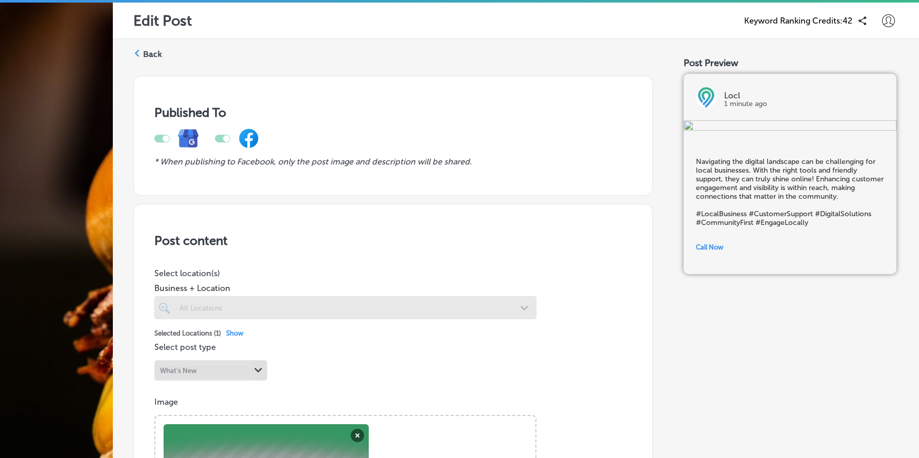
click at [148, 50] on label "Back" at bounding box center [152, 54] width 19 height 11
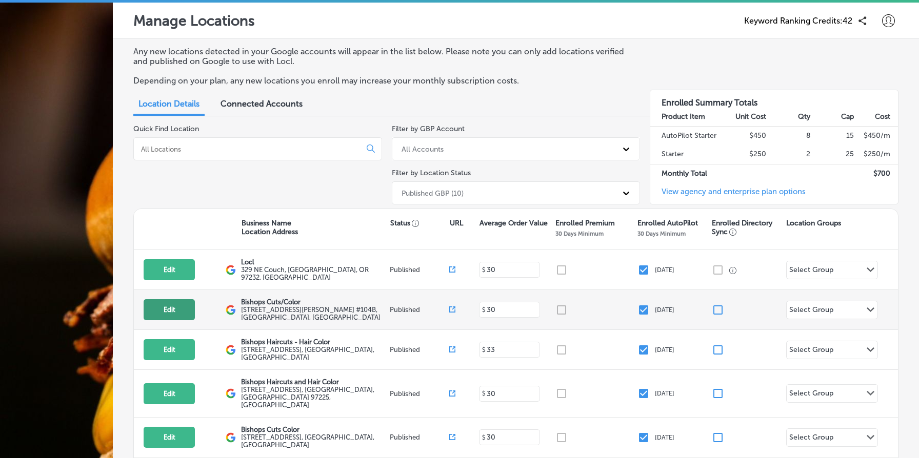
click at [178, 310] on button "Edit" at bounding box center [169, 309] width 51 height 21
select select "US"
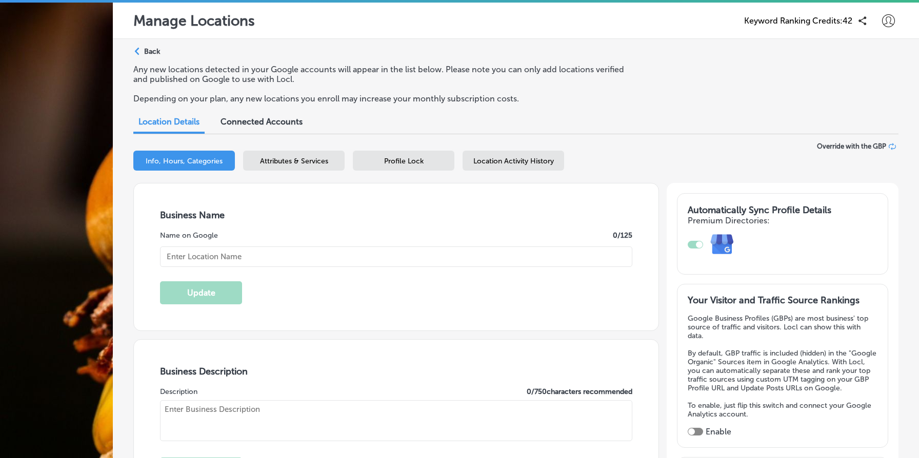
type input "Bishops Cuts/Color"
click at [533, 158] on span "Location Activity History" at bounding box center [513, 161] width 80 height 9
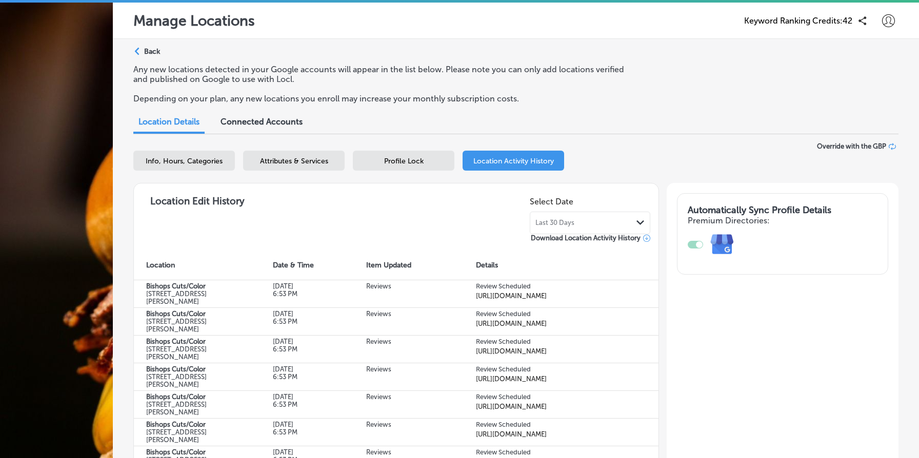
scroll to position [144, 0]
click at [601, 219] on div "Last 30 Days Path Created with Sketch." at bounding box center [589, 223] width 109 height 8
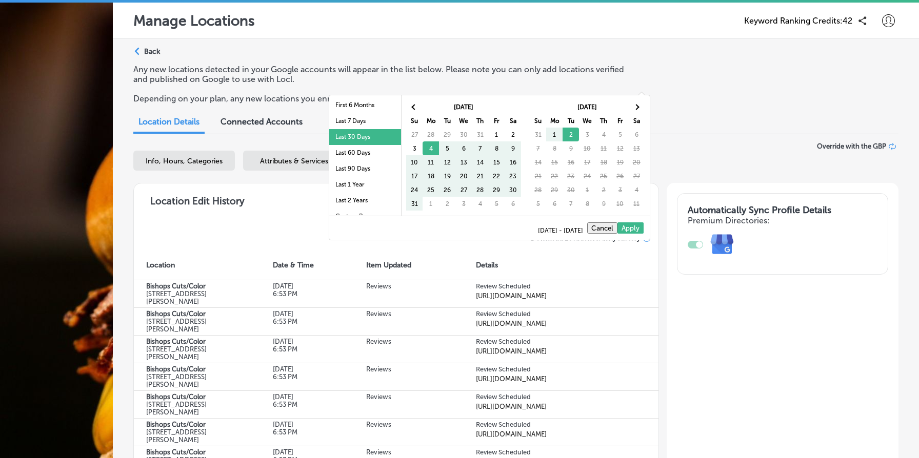
scroll to position [59, 0]
click at [372, 160] on li "Last 90 Days" at bounding box center [365, 159] width 72 height 16
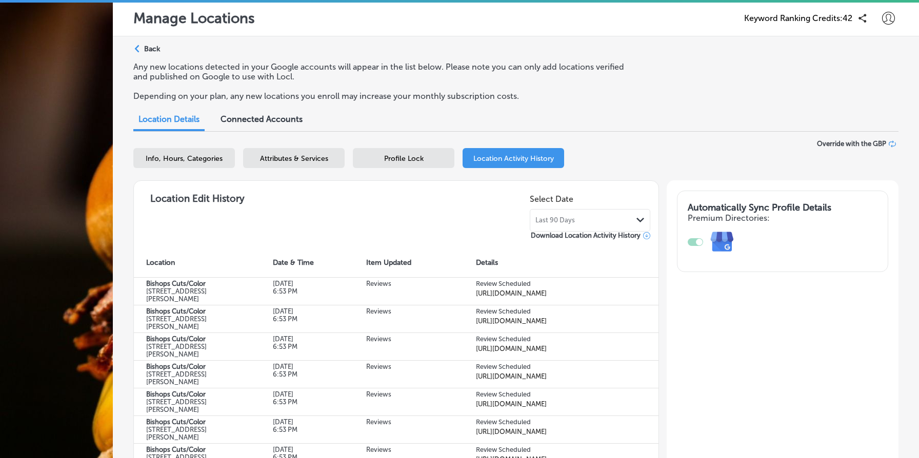
scroll to position [26, 0]
click at [155, 44] on div "Path Created with Sketch. Back" at bounding box center [146, 53] width 27 height 18
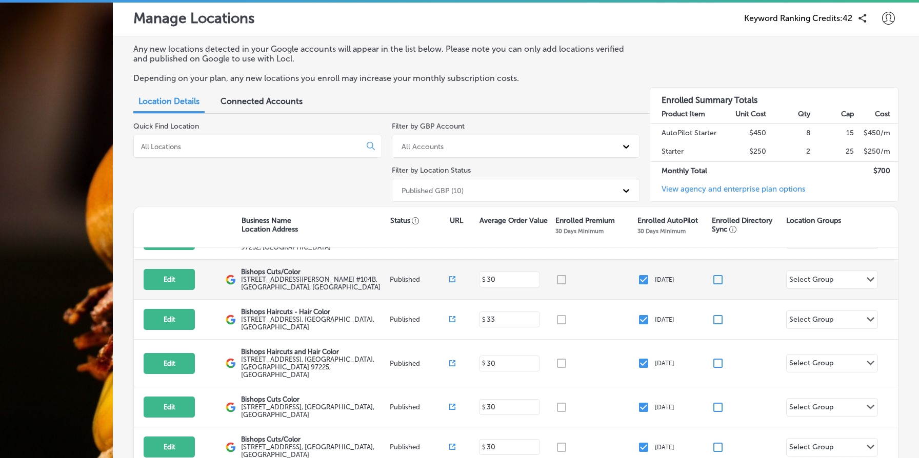
scroll to position [226, 0]
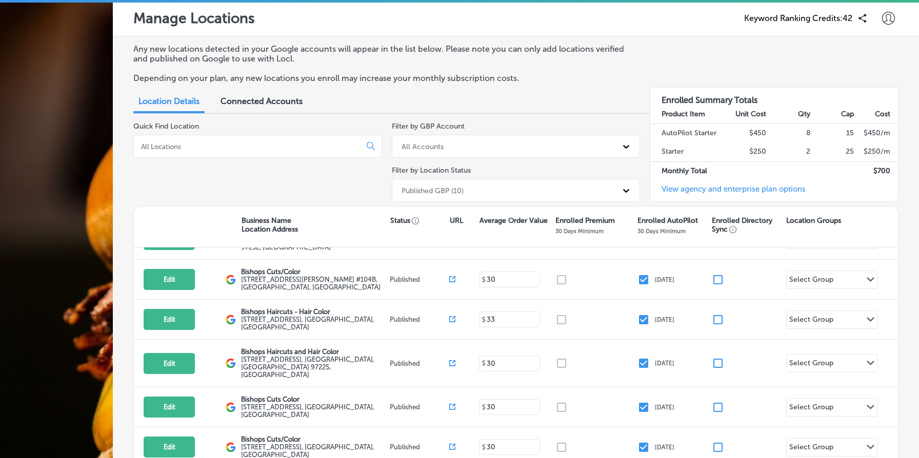
select select "US"
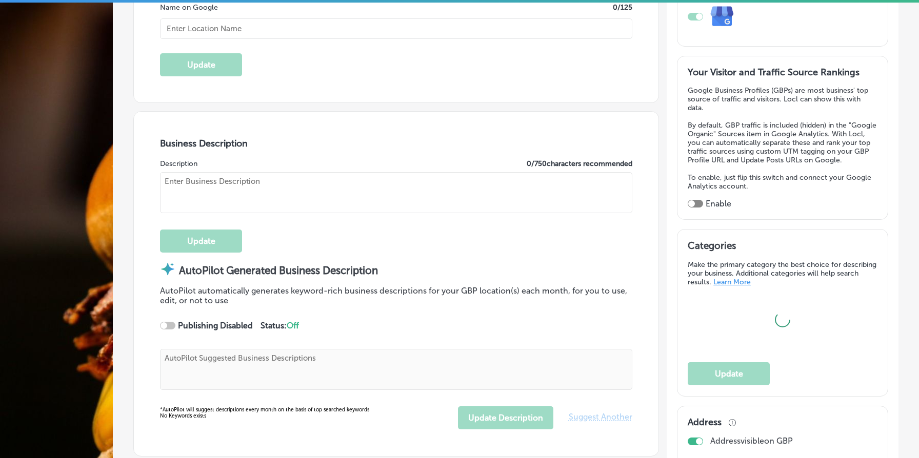
scroll to position [244, 0]
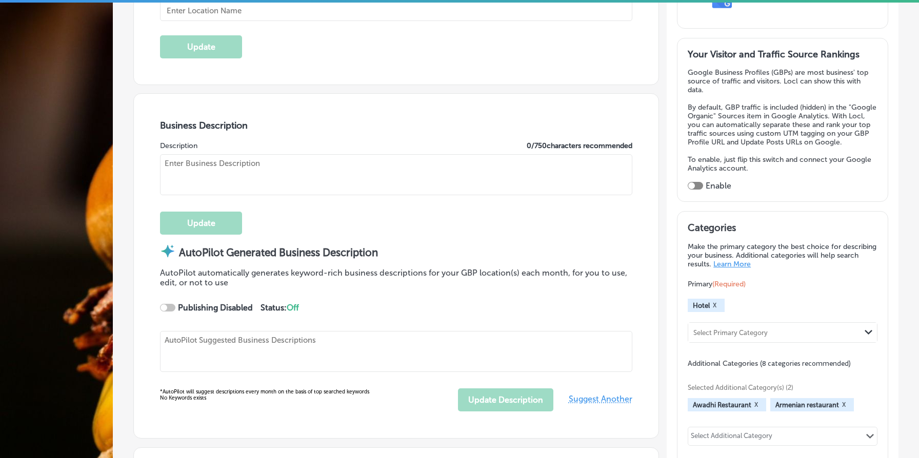
checkbox input "true"
type input "K Traders"
type input "505 A1 Block Johar Town"
type input "Lahore"
type input "54000"
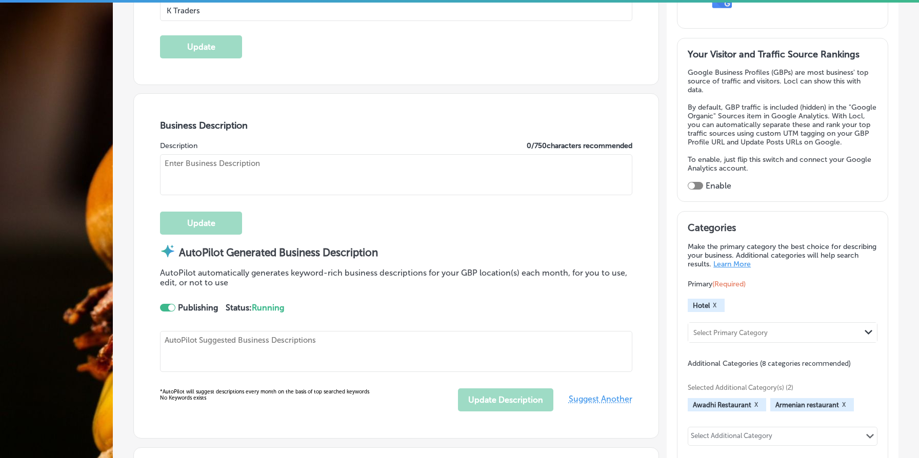
type input "PK"
type input "https://app.locl.io/?utm_source=google-gmb-maps&utm_medium=gmb-website-button&u…"
select select "PK"
type input "+92 310 4170286"
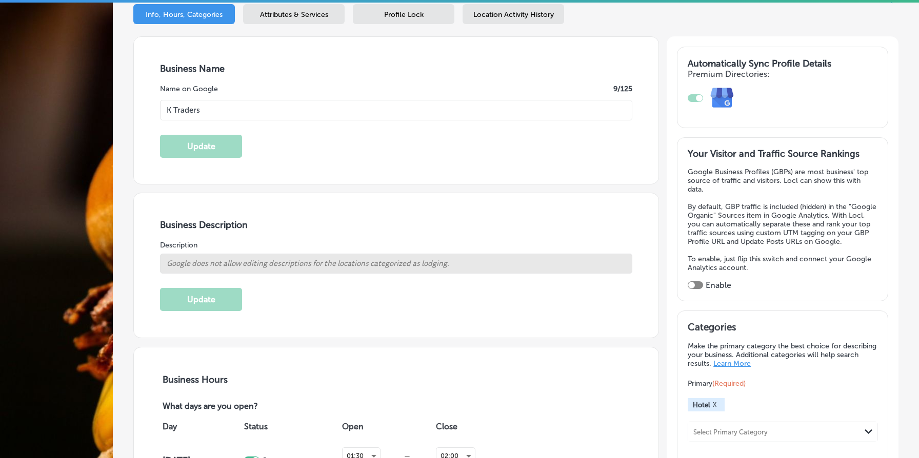
scroll to position [82, 0]
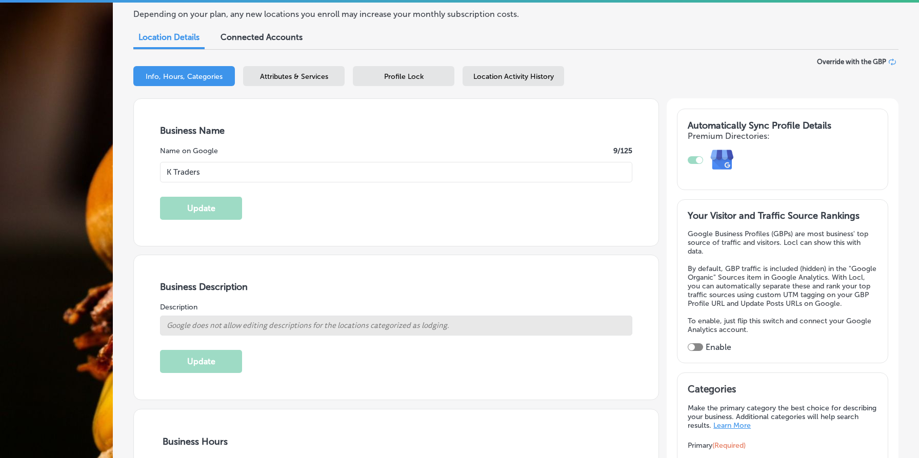
click at [520, 71] on div "Location Activity History" at bounding box center [513, 76] width 102 height 20
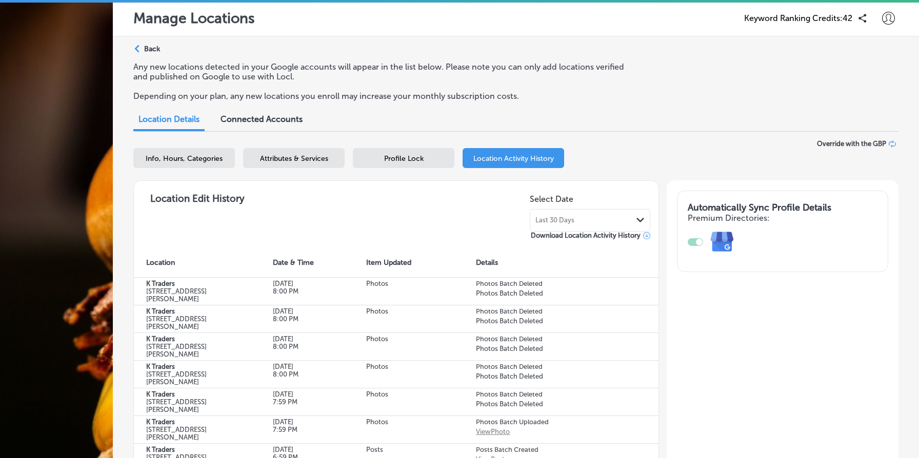
scroll to position [153, 0]
click at [541, 317] on p "Photos Batch Deleted" at bounding box center [509, 321] width 67 height 8
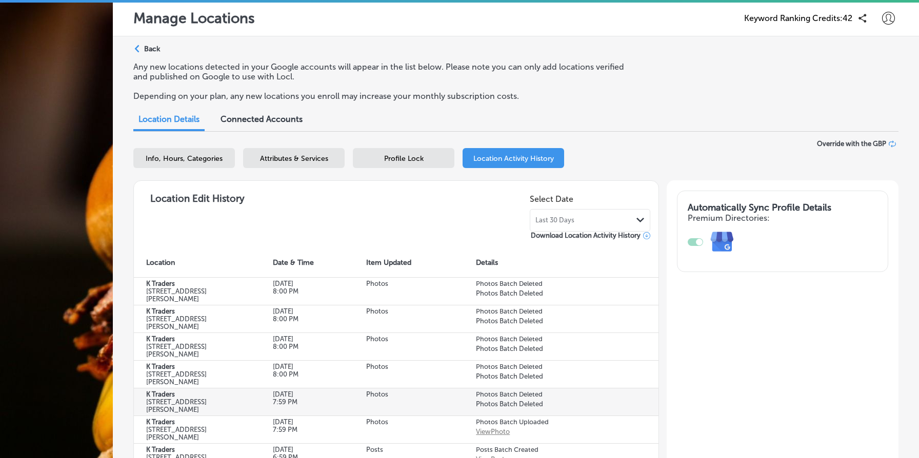
scroll to position [169, 0]
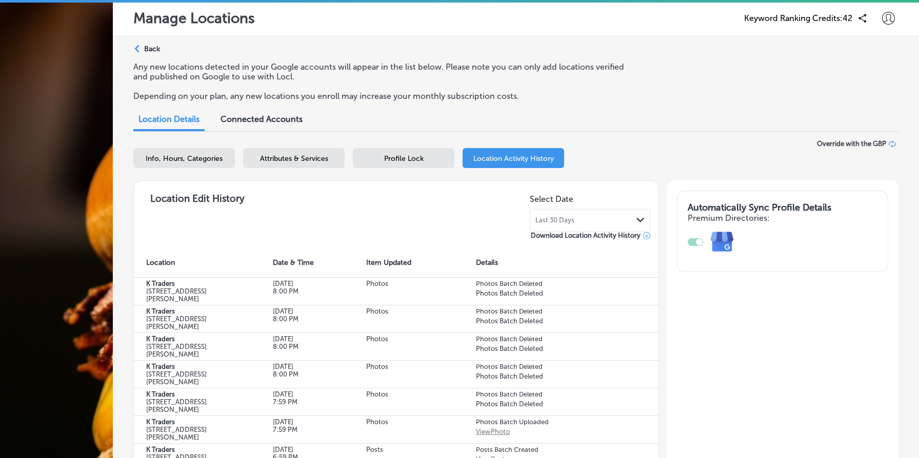
click at [569, 209] on div "Last 30 Days Path Created with Sketch." at bounding box center [590, 220] width 120 height 23
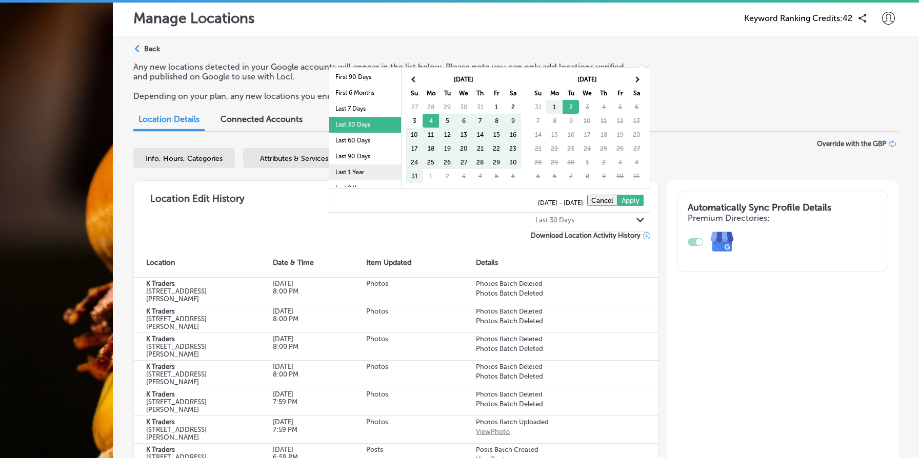
scroll to position [42, 0]
click at [362, 151] on li "Last 90 Days" at bounding box center [365, 150] width 72 height 16
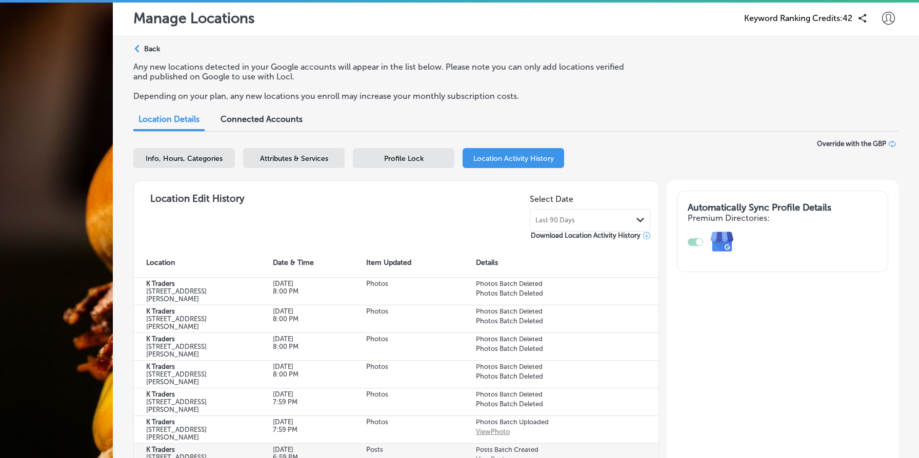
scroll to position [166, 0]
click at [573, 216] on span "Last 90 Days" at bounding box center [554, 220] width 39 height 8
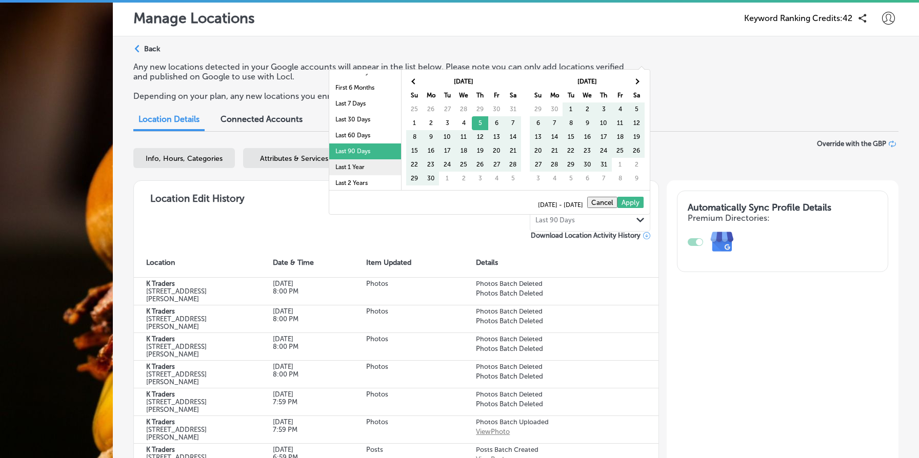
click at [378, 164] on li "Last 1 Year" at bounding box center [365, 167] width 72 height 16
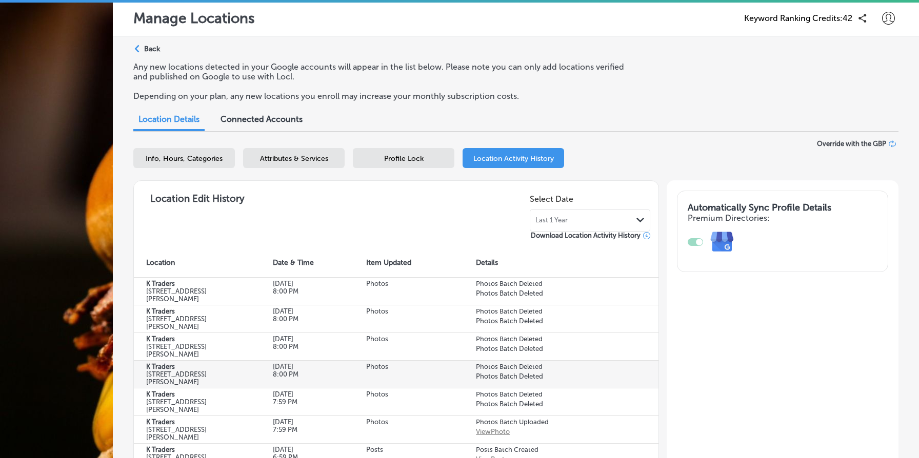
scroll to position [217, 0]
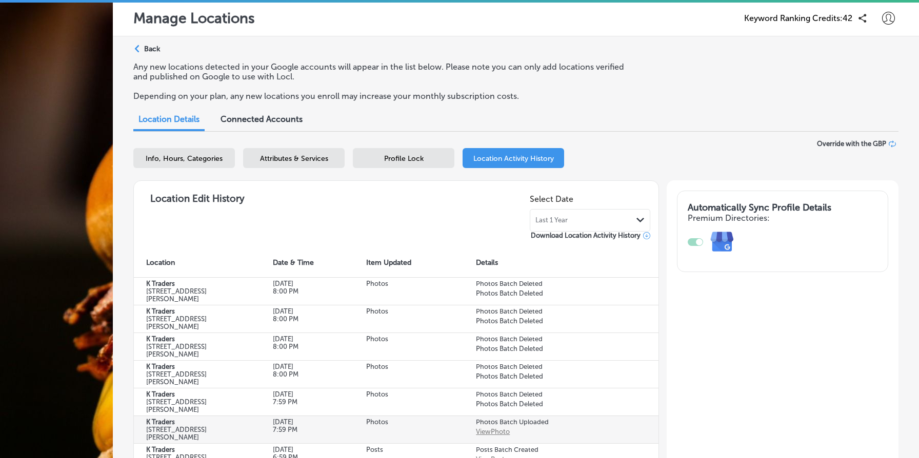
click at [497, 428] on div "View Photo" at bounding box center [493, 432] width 34 height 8
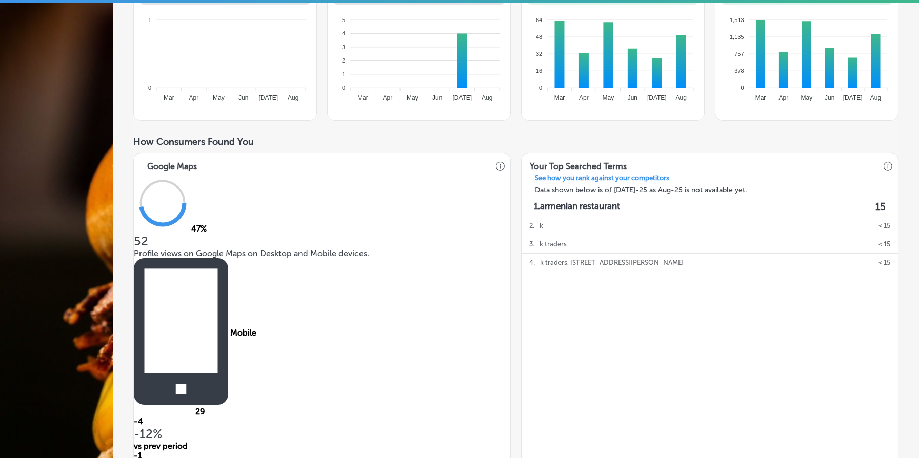
scroll to position [254, 0]
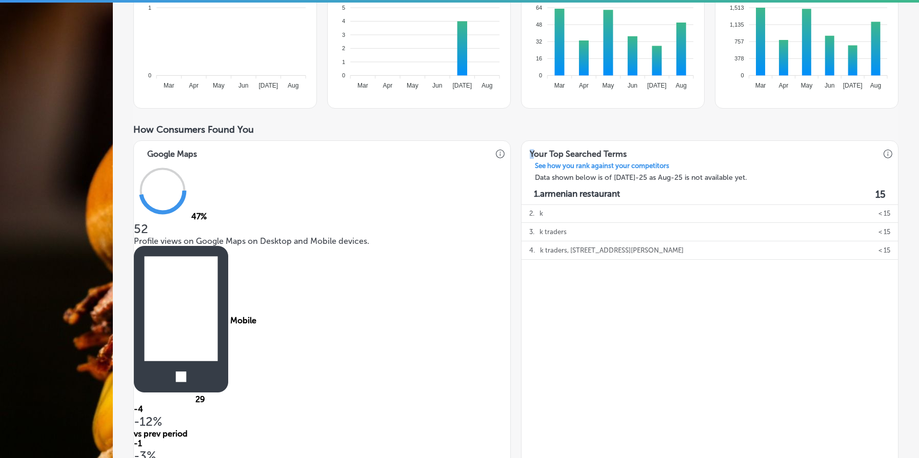
drag, startPoint x: 536, startPoint y: 154, endPoint x: 674, endPoint y: 149, distance: 138.0
click at [674, 149] on div "Your Top Searched Terms" at bounding box center [706, 151] width 371 height 21
click at [701, 160] on div "Your Top Searched Terms" at bounding box center [706, 151] width 371 height 21
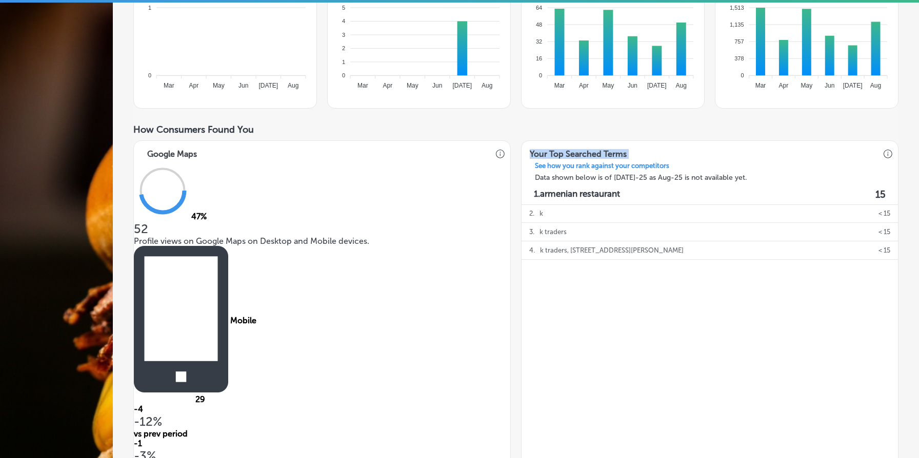
click at [730, 155] on div "Your Top Searched Terms" at bounding box center [706, 151] width 371 height 21
click at [579, 154] on h3 "Your Top Searched Terms" at bounding box center [577, 151] width 113 height 21
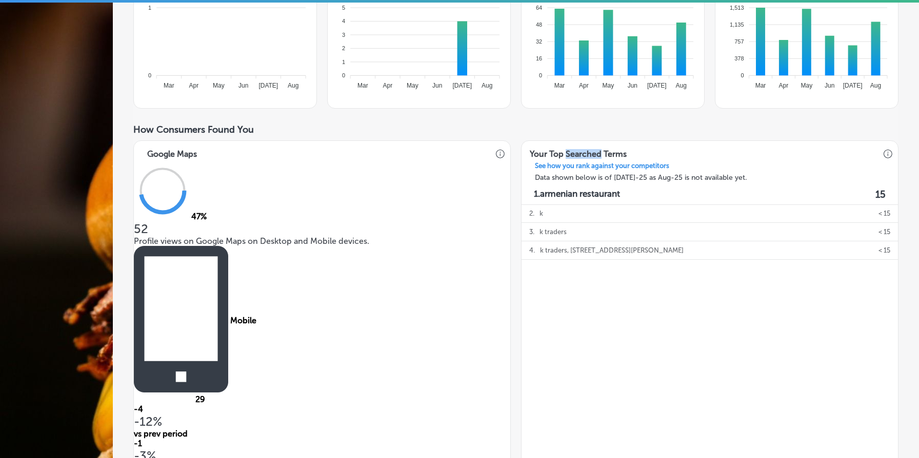
click at [579, 154] on h3 "Your Top Searched Terms" at bounding box center [577, 151] width 113 height 21
drag, startPoint x: 579, startPoint y: 154, endPoint x: 610, endPoint y: 147, distance: 32.1
click at [610, 147] on h3 "Your Top Searched Terms" at bounding box center [577, 151] width 113 height 21
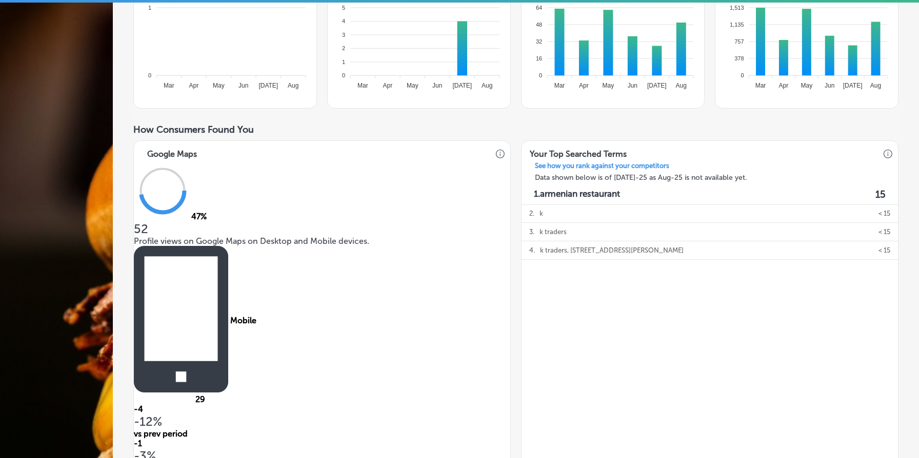
click at [635, 152] on div "Your Top Searched Terms" at bounding box center [706, 151] width 371 height 21
click at [574, 158] on h3 "Your Top Searched Terms" at bounding box center [577, 151] width 113 height 21
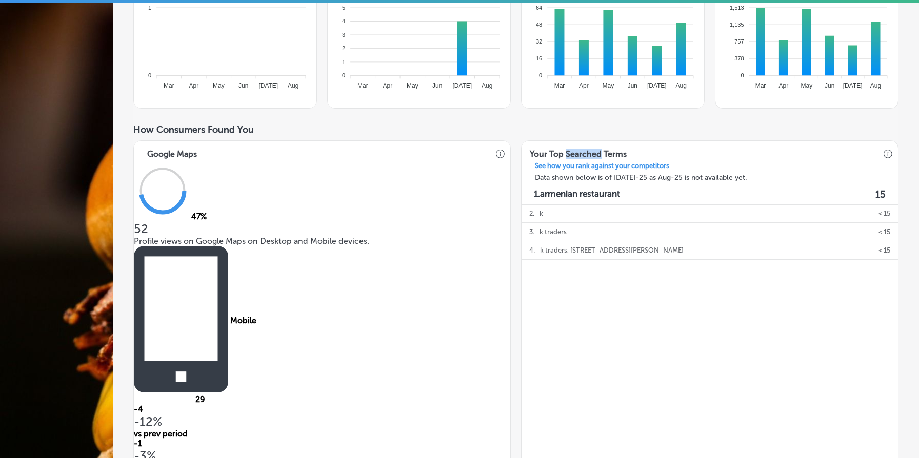
click at [574, 158] on h3 "Your Top Searched Terms" at bounding box center [577, 151] width 113 height 21
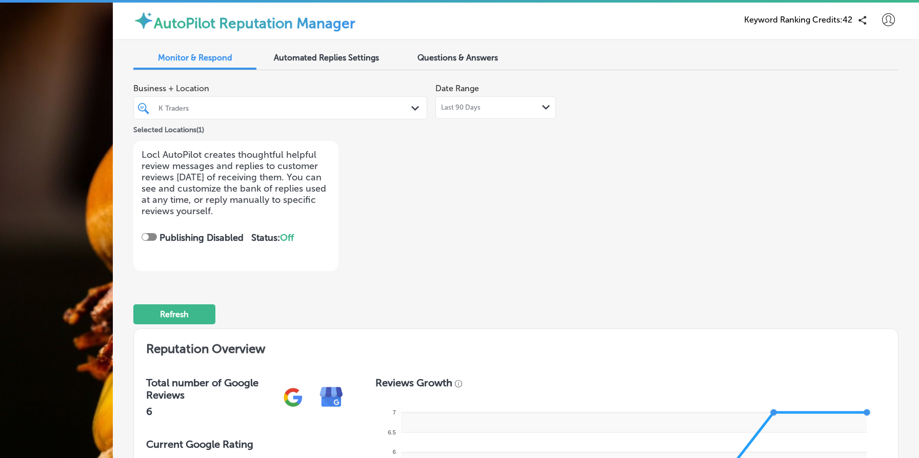
click at [686, 248] on div "Business + Location K Traders Path Created with Sketch. Selected Locations ( 1 …" at bounding box center [515, 174] width 765 height 193
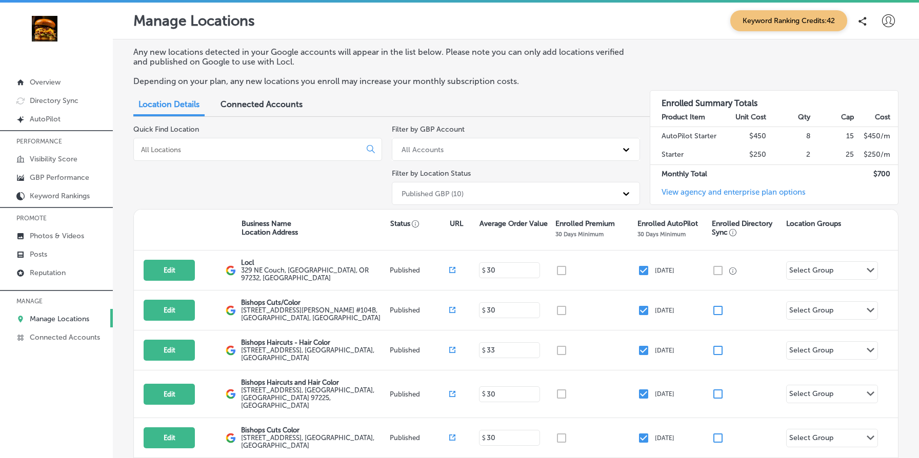
click at [889, 19] on icon at bounding box center [888, 20] width 13 height 13
click at [864, 56] on p "My Account" at bounding box center [874, 58] width 46 height 12
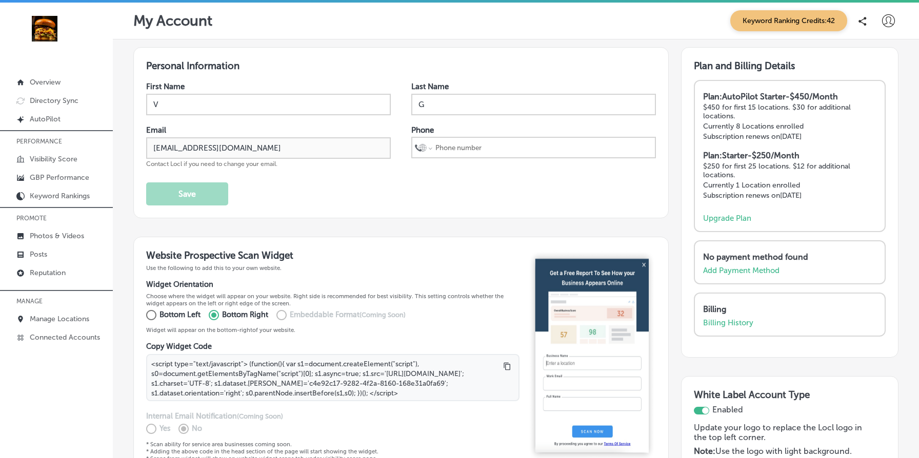
click at [324, 199] on div "First Name V Last Name G Email [EMAIL_ADDRESS][DOMAIN_NAME] Contact Locl if you…" at bounding box center [401, 144] width 510 height 124
click at [44, 155] on p "Visibility Score" at bounding box center [54, 159] width 48 height 9
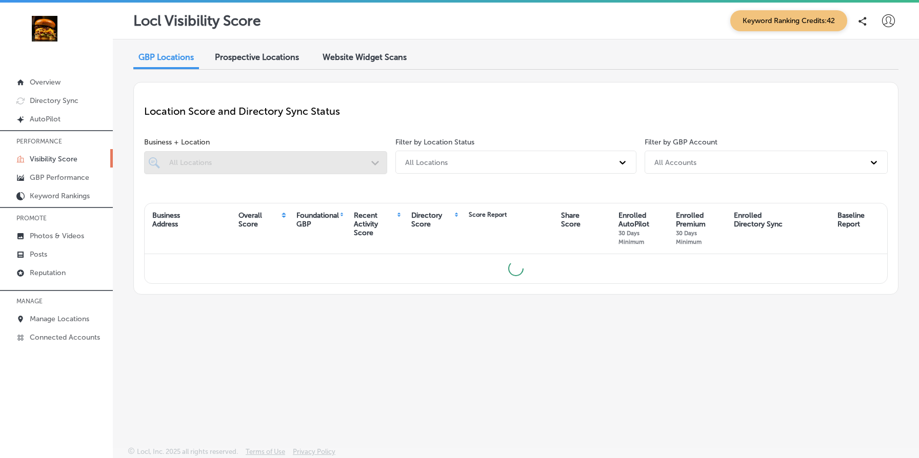
click at [371, 66] on div "Website Widget Scans" at bounding box center [364, 58] width 99 height 22
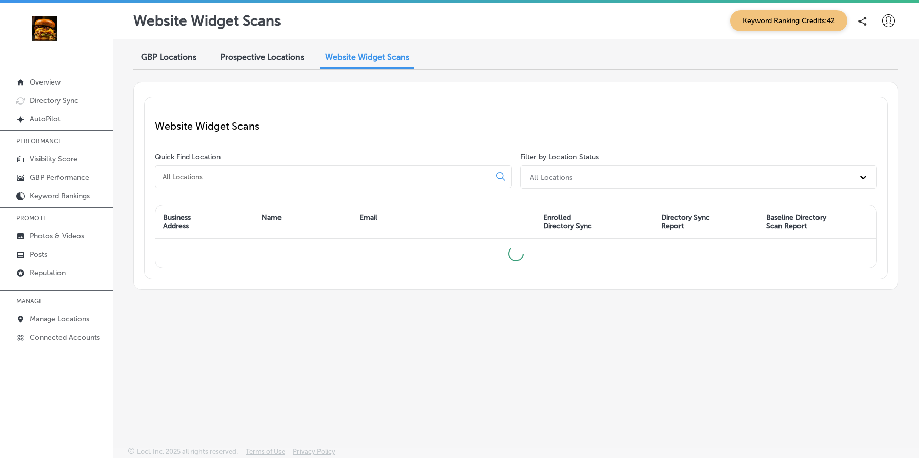
click at [465, 136] on div "Website Widget Scans" at bounding box center [516, 126] width 722 height 37
